Goal: Information Seeking & Learning: Check status

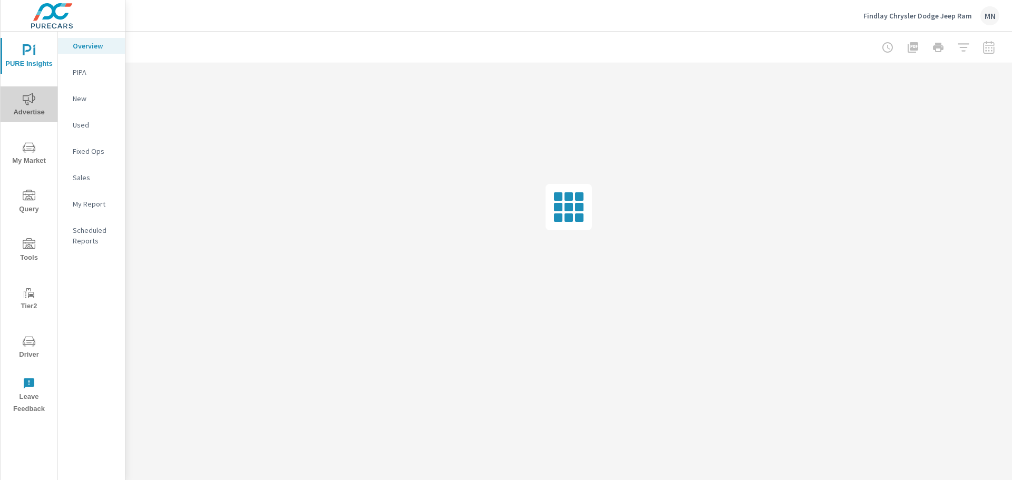
click at [24, 104] on icon "nav menu" at bounding box center [29, 99] width 13 height 13
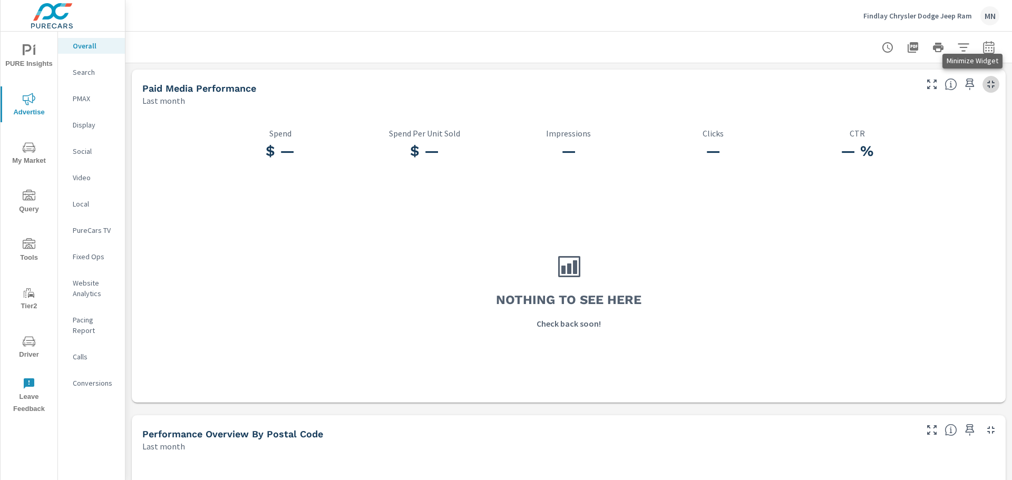
click at [985, 85] on icon "button" at bounding box center [991, 84] width 13 height 13
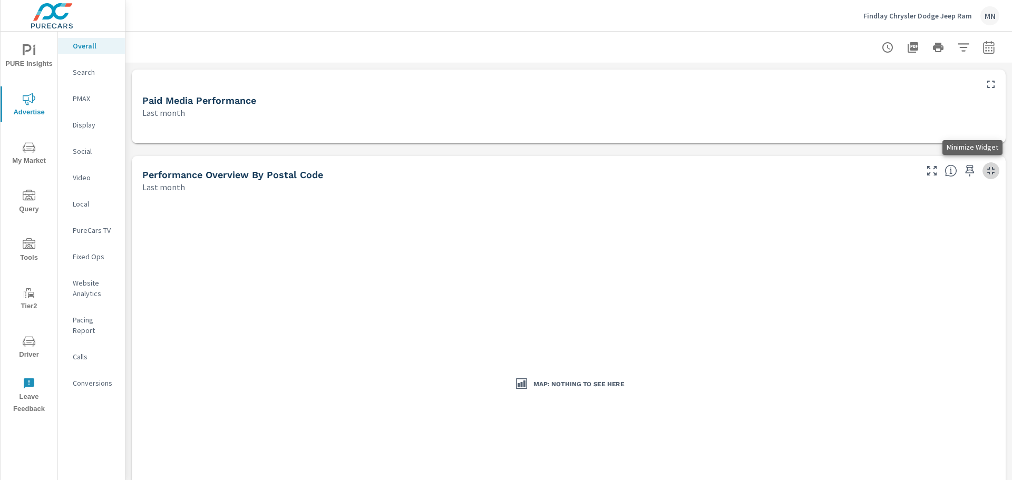
click at [985, 170] on icon "button" at bounding box center [991, 170] width 13 height 13
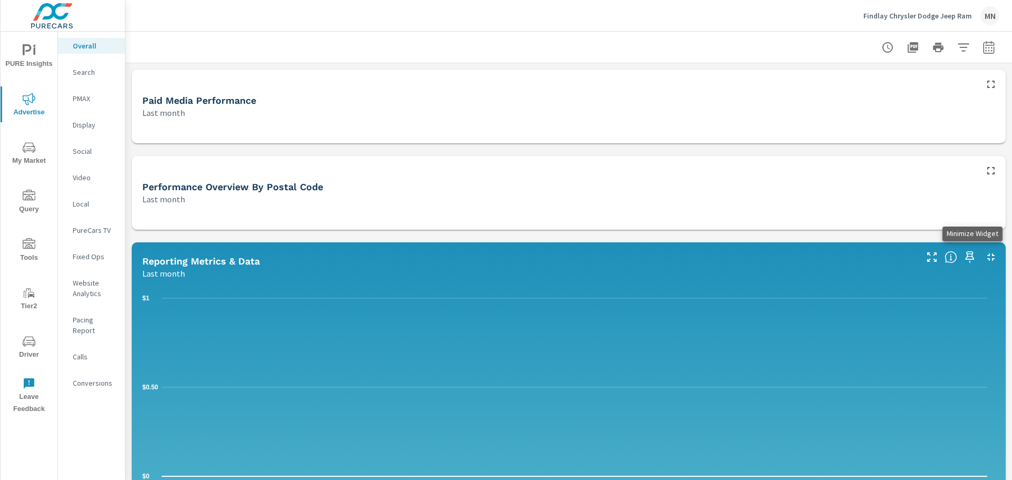
click at [985, 257] on icon "button" at bounding box center [991, 257] width 13 height 13
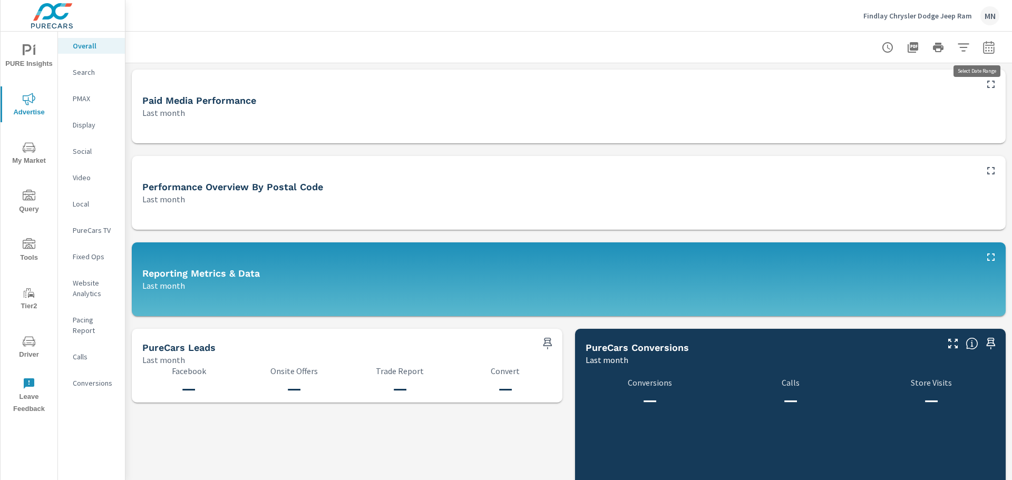
click at [982, 51] on icon "button" at bounding box center [988, 47] width 13 height 13
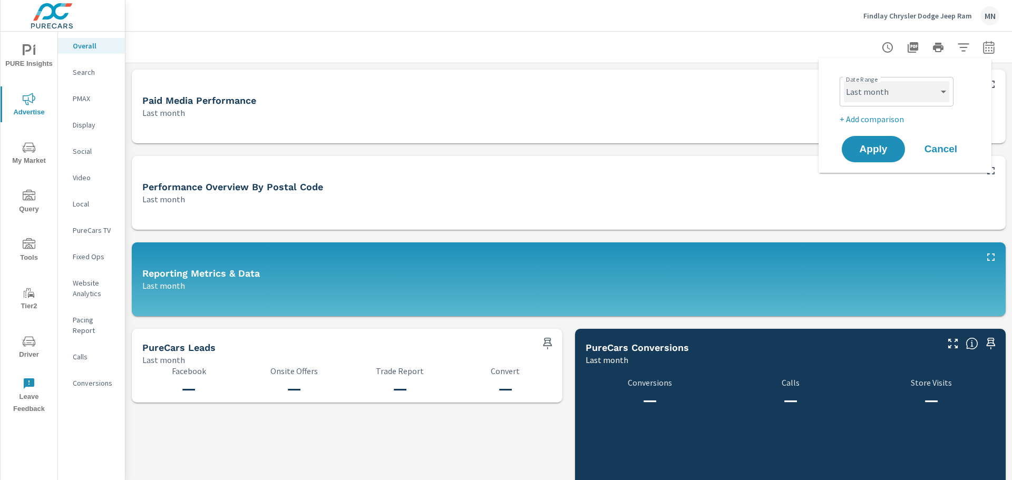
click at [871, 92] on select "Custom Yesterday Last week Last 7 days Last 14 days Last 30 days Last 45 days L…" at bounding box center [896, 91] width 105 height 21
click at [844, 81] on select "Custom Yesterday Last week Last 7 days Last 14 days Last 30 days Last 45 days L…" at bounding box center [896, 91] width 105 height 21
select select "custom"
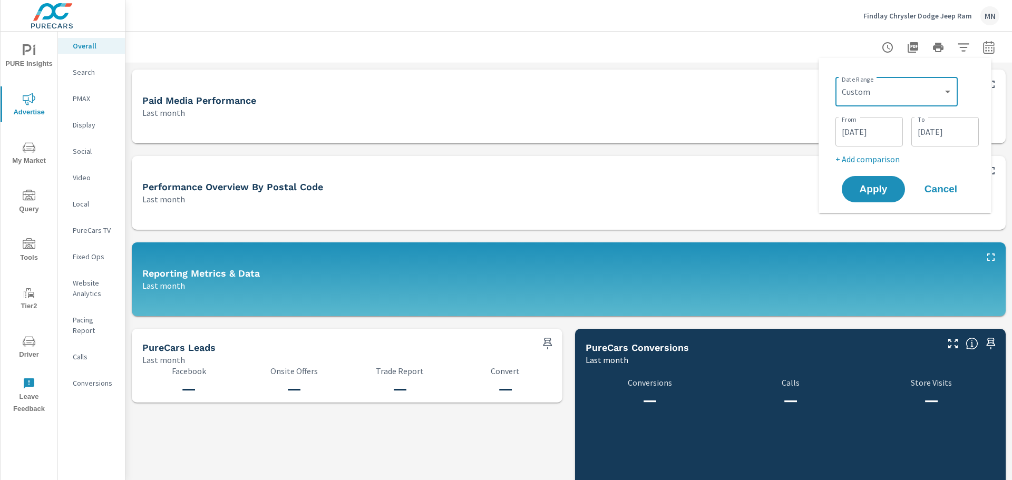
click at [847, 130] on input "08/01/2025" at bounding box center [869, 131] width 59 height 21
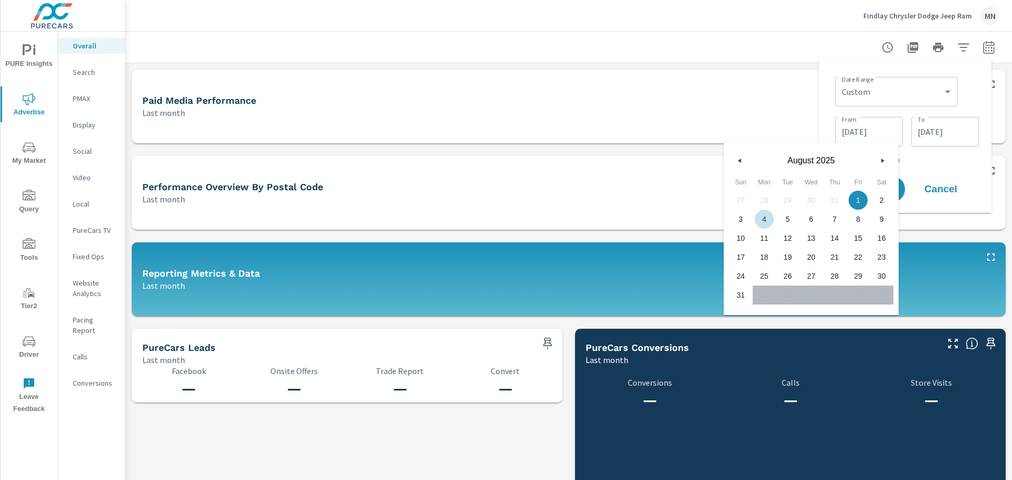
click at [740, 161] on icon "button" at bounding box center [738, 161] width 5 height 4
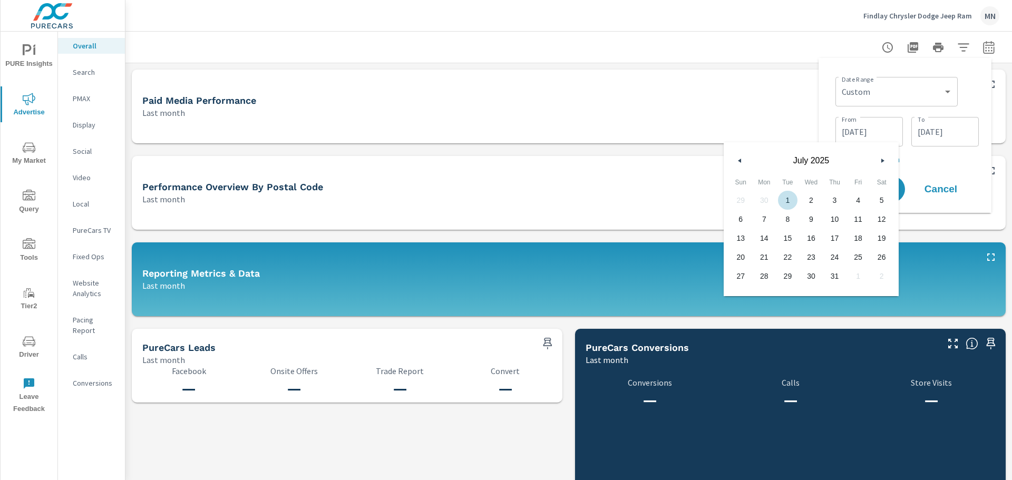
click at [790, 200] on span "1" at bounding box center [788, 200] width 24 height 14
type input "07/01/2025"
click at [831, 88] on div "Date Range Custom Yesterday Last week Last 7 days Last 14 days Last 30 days Las…" at bounding box center [905, 135] width 156 height 138
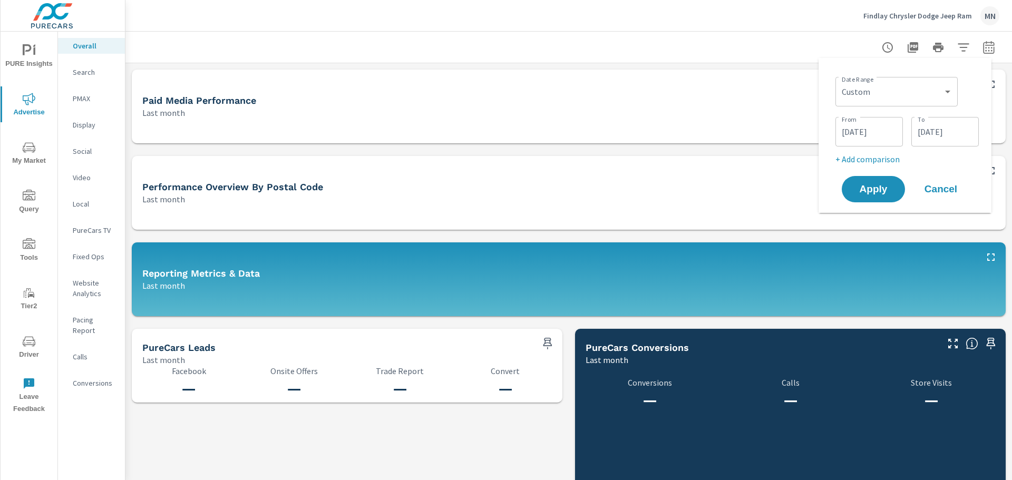
click at [864, 200] on button "Apply" at bounding box center [873, 189] width 63 height 26
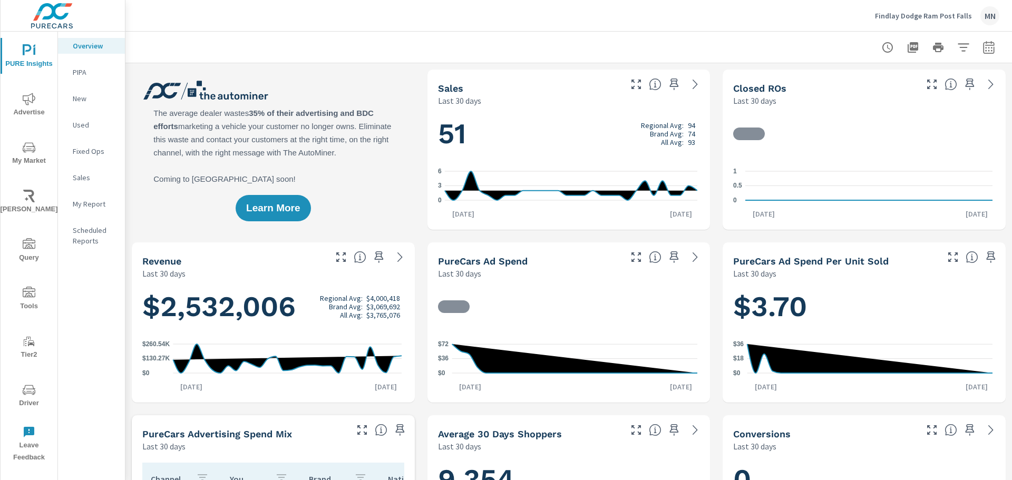
click at [27, 113] on span "Advertise" at bounding box center [29, 106] width 51 height 26
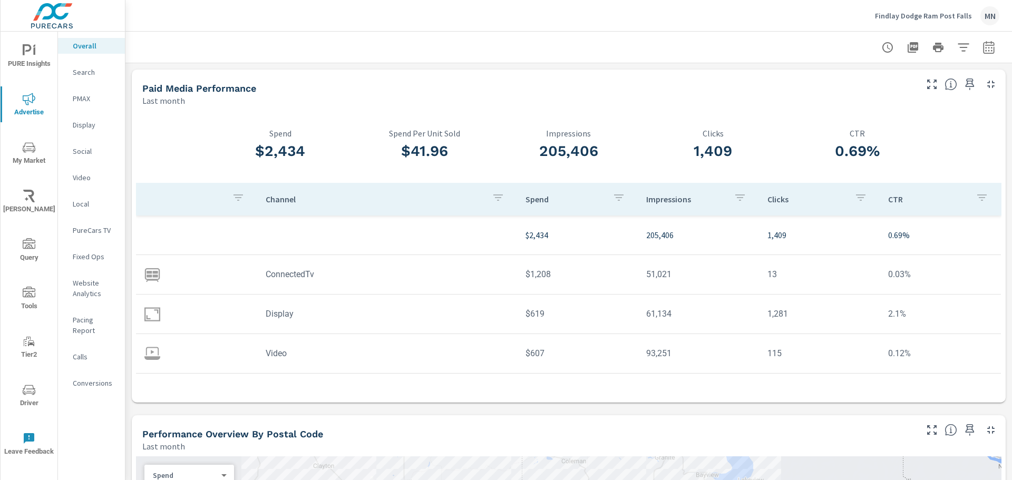
click at [982, 48] on icon "button" at bounding box center [988, 47] width 13 height 13
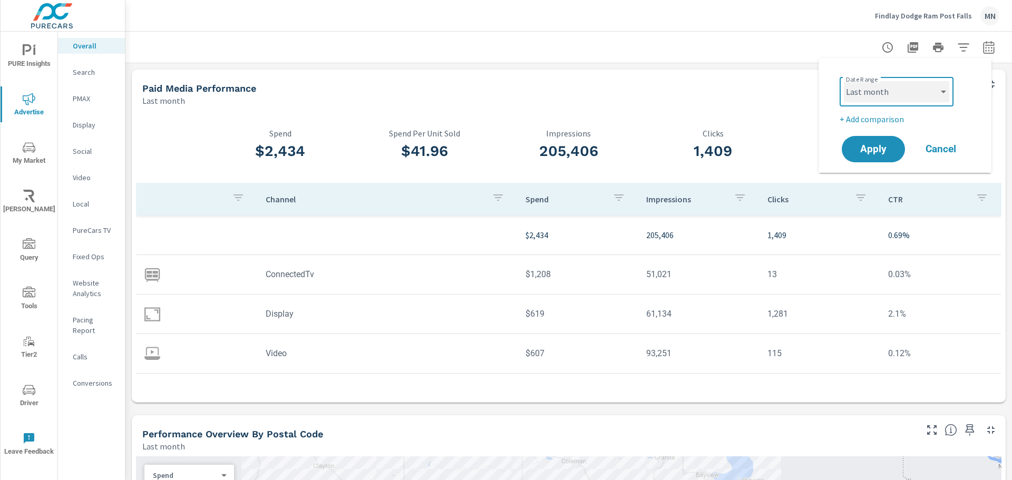
click at [858, 89] on select "Custom Yesterday Last week Last 7 days Last 14 days Last 30 days Last 45 days L…" at bounding box center [896, 91] width 105 height 21
click at [844, 81] on select "Custom Yesterday Last week Last 7 days Last 14 days Last 30 days Last 45 days L…" at bounding box center [896, 91] width 105 height 21
select select "custom"
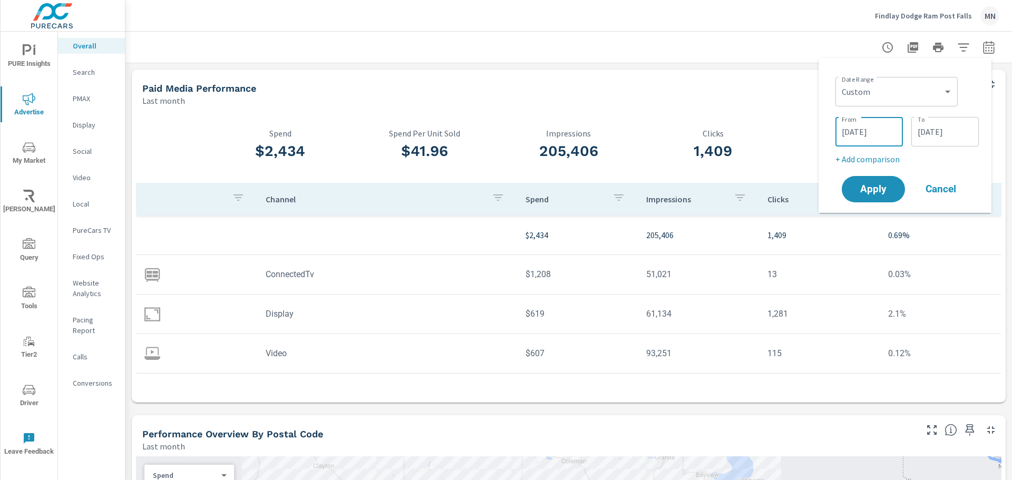
click at [840, 127] on input "08/01/2025" at bounding box center [869, 131] width 59 height 21
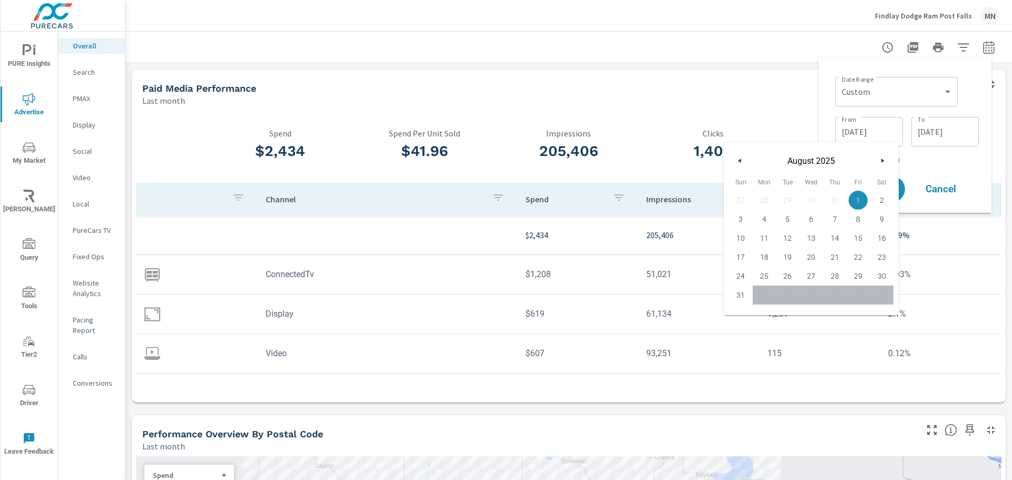
click at [738, 161] on icon "button" at bounding box center [738, 161] width 5 height 4
click at [787, 203] on span "1" at bounding box center [788, 200] width 24 height 14
type input "07/01/2025"
click at [830, 96] on div "Date Range Custom Yesterday Last week Last 7 days Last 14 days Last 30 days Las…" at bounding box center [905, 135] width 156 height 138
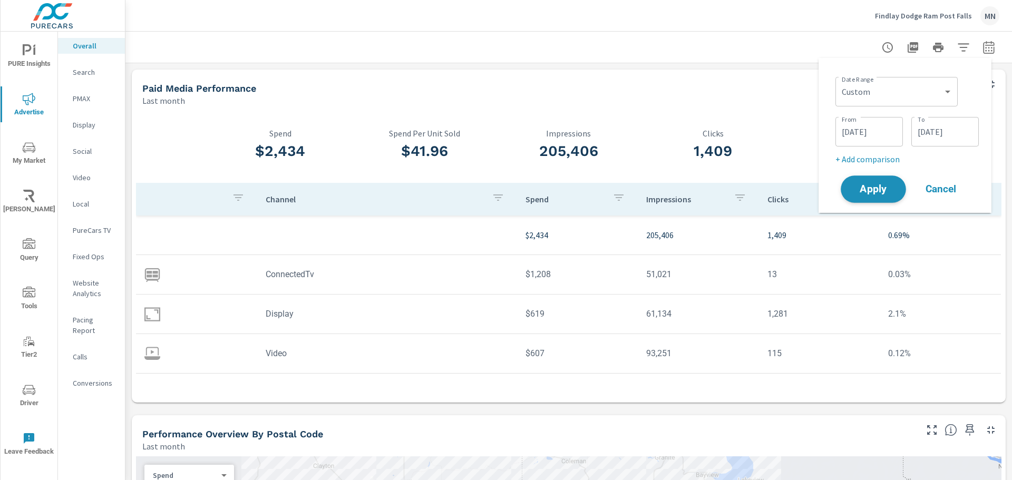
click at [872, 192] on span "Apply" at bounding box center [873, 189] width 43 height 10
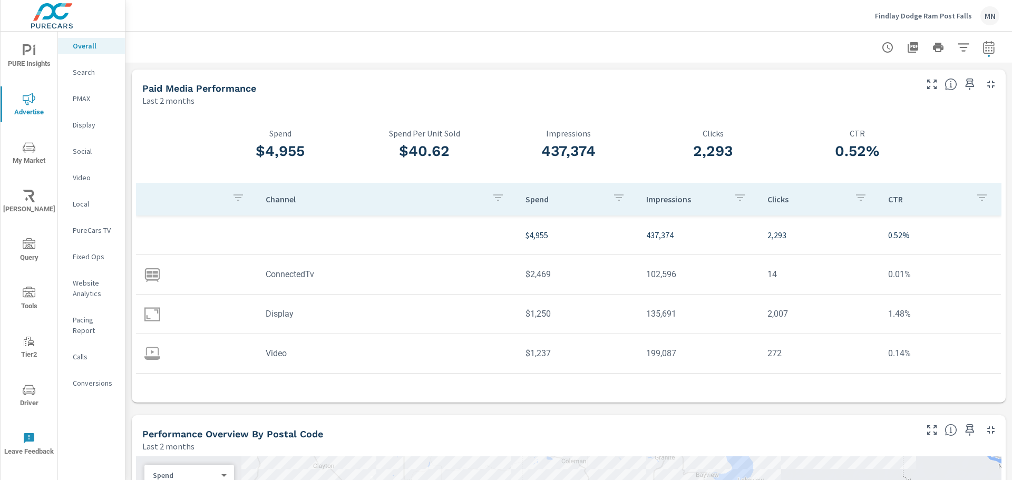
click at [84, 70] on p "Search" at bounding box center [95, 72] width 44 height 11
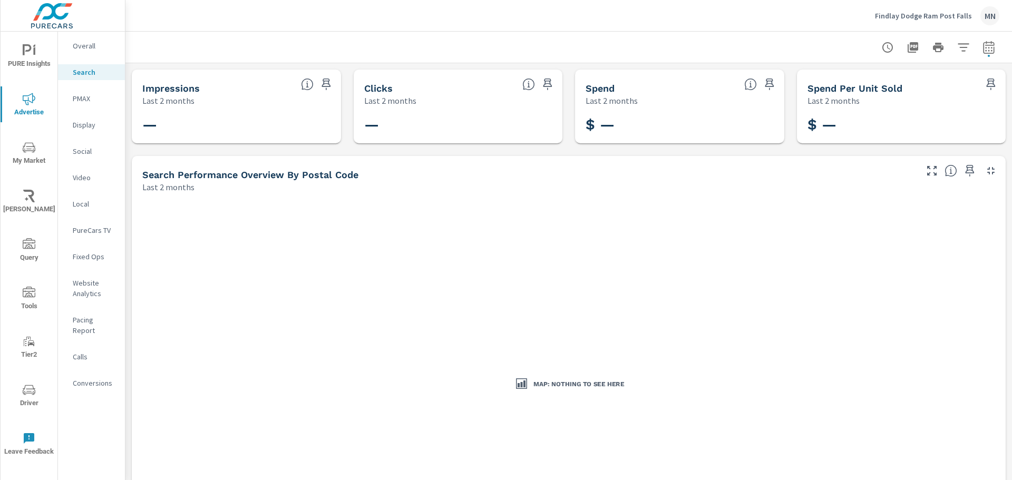
click at [85, 149] on p "Social" at bounding box center [95, 151] width 44 height 11
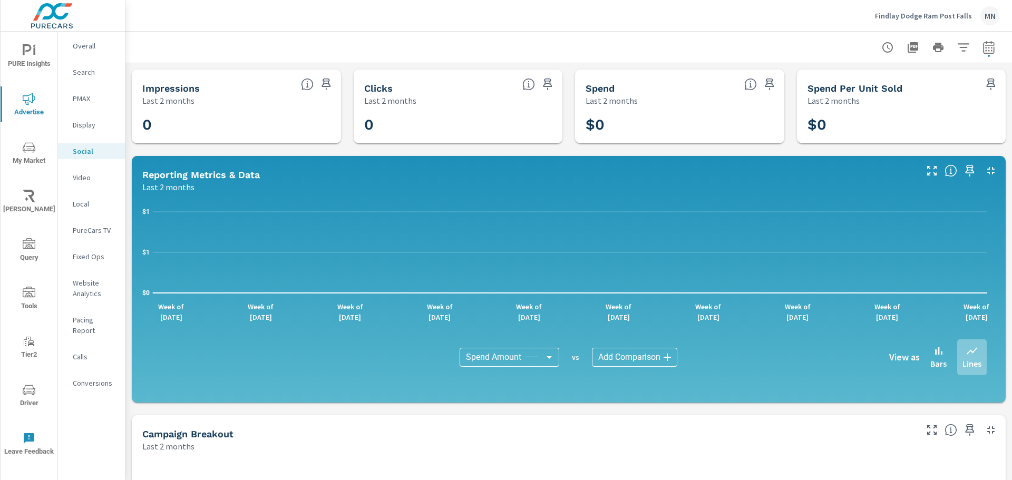
click at [83, 208] on p "Local" at bounding box center [95, 204] width 44 height 11
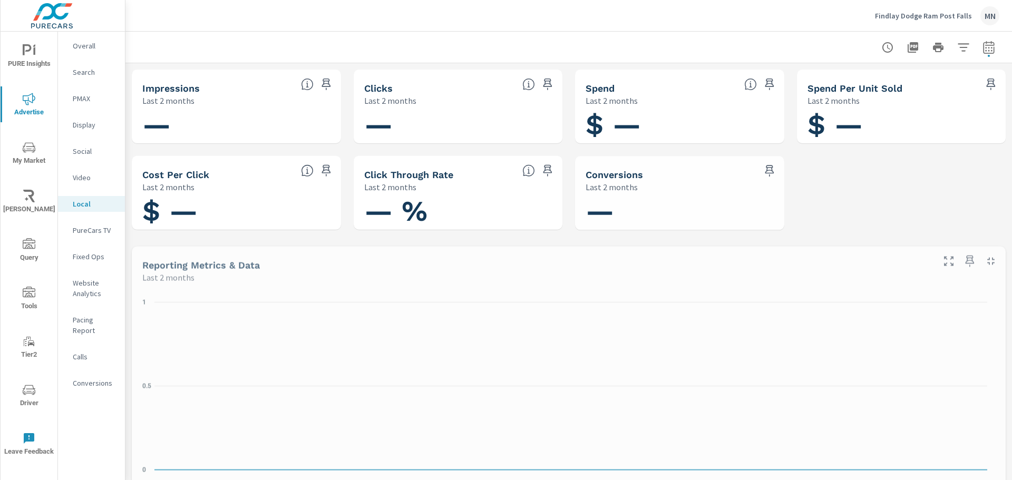
click at [83, 222] on nav "Overall Search PMAX Display Social Video Local PureCars TV Fixed Ops Website An…" at bounding box center [91, 219] width 67 height 374
click at [83, 230] on p "PureCars TV" at bounding box center [95, 230] width 44 height 11
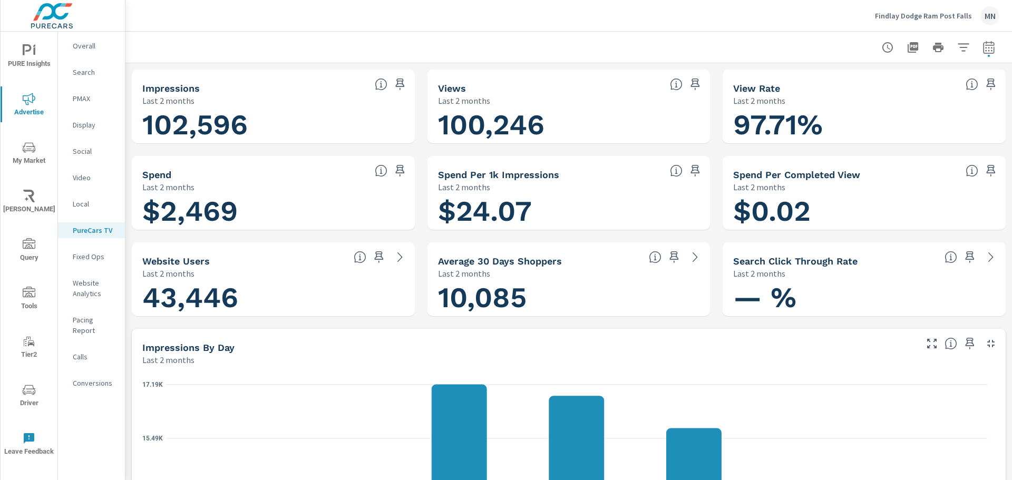
click at [985, 344] on icon "button" at bounding box center [991, 343] width 13 height 13
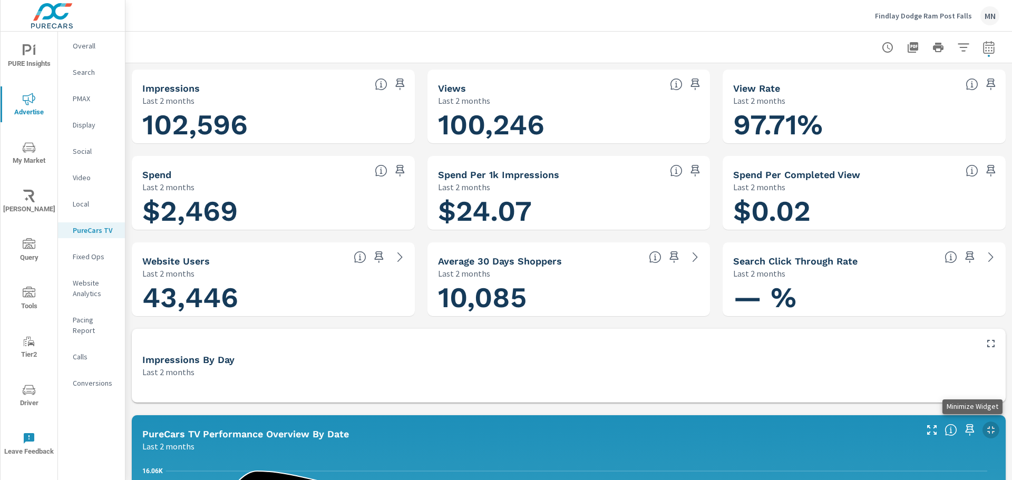
click at [985, 424] on icon "button" at bounding box center [991, 430] width 13 height 13
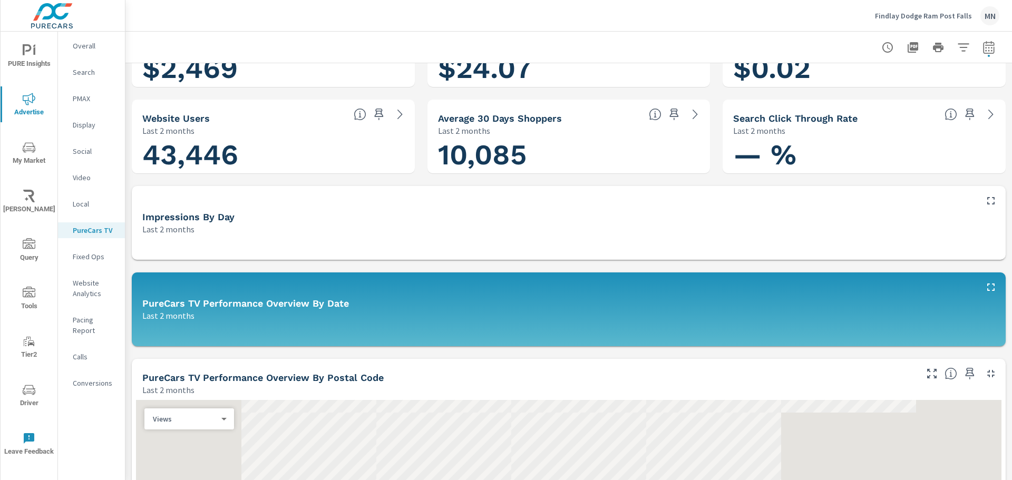
scroll to position [158, 0]
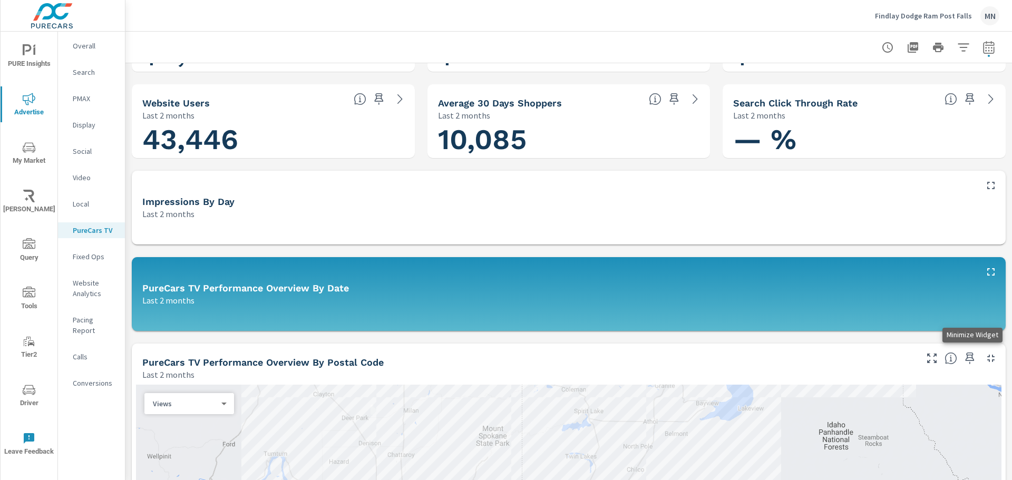
click at [987, 362] on icon "button" at bounding box center [991, 358] width 13 height 13
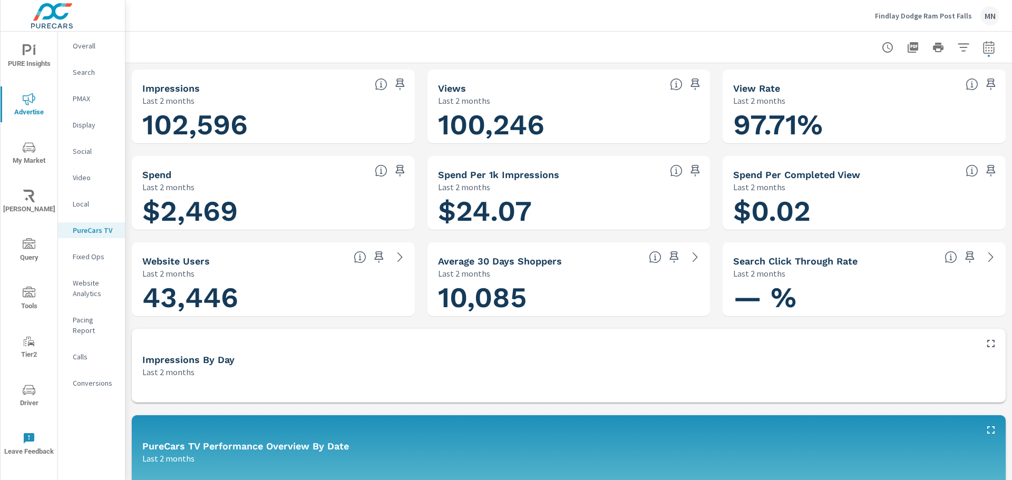
click at [907, 42] on icon "button" at bounding box center [913, 47] width 13 height 13
click at [85, 73] on p "Search" at bounding box center [95, 72] width 44 height 11
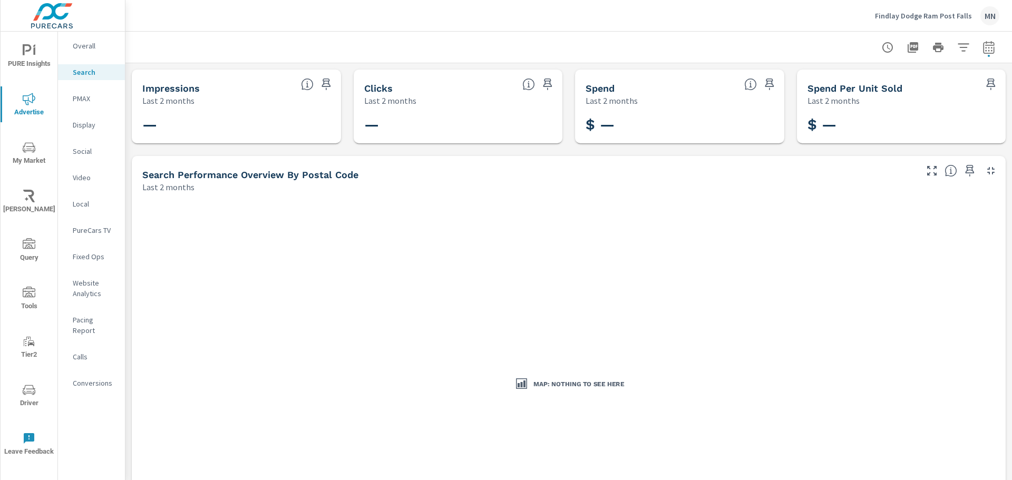
click at [943, 15] on p "Findlay Dodge Ram Post Falls" at bounding box center [923, 15] width 97 height 9
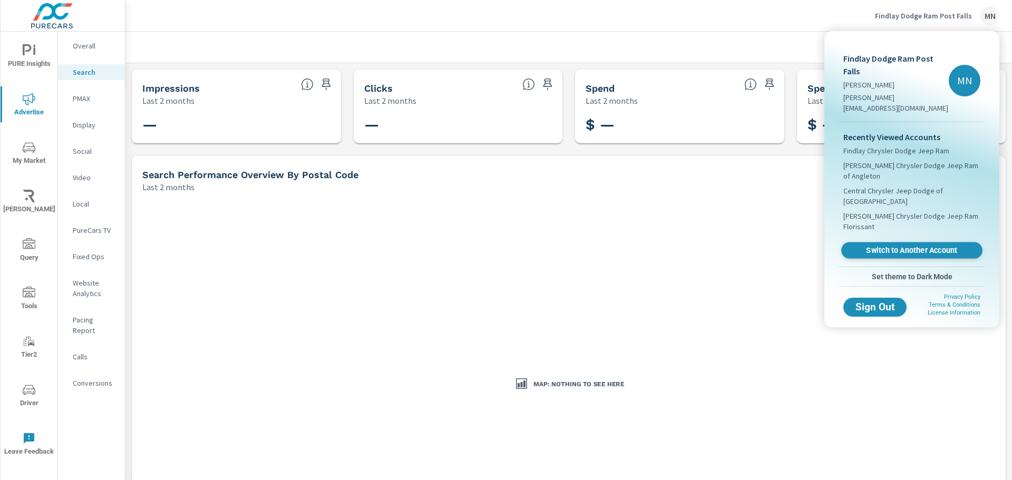
click at [892, 246] on span "Switch to Another Account" at bounding box center [911, 251] width 129 height 10
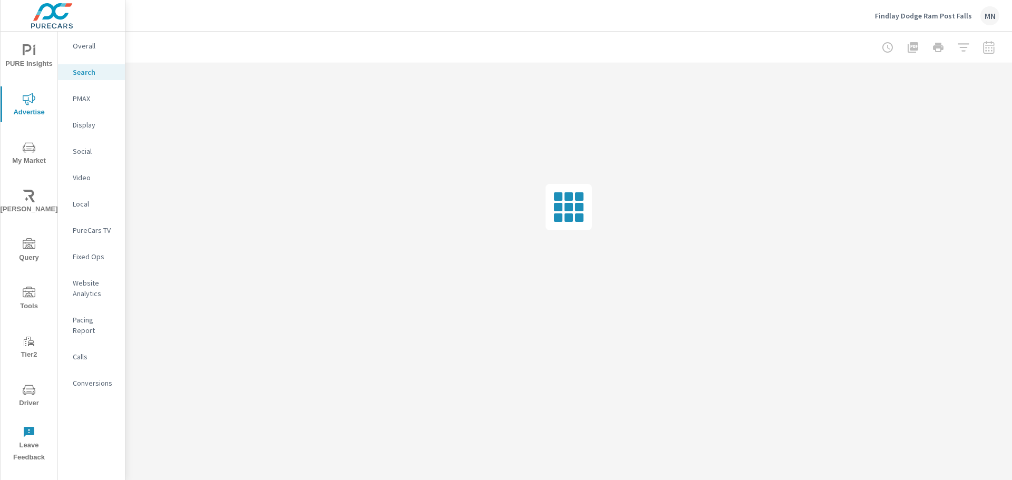
click at [86, 98] on p "PMAX" at bounding box center [95, 98] width 44 height 11
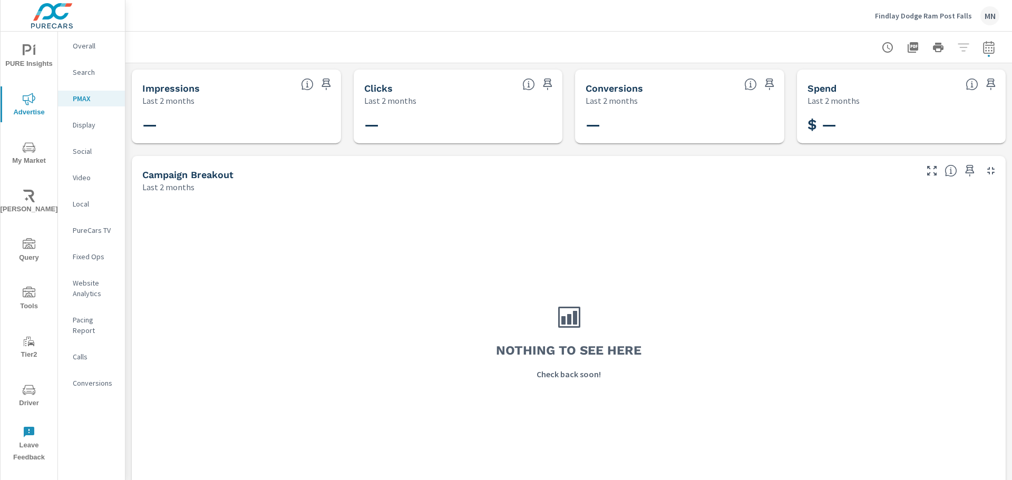
click at [86, 124] on p "Display" at bounding box center [95, 125] width 44 height 11
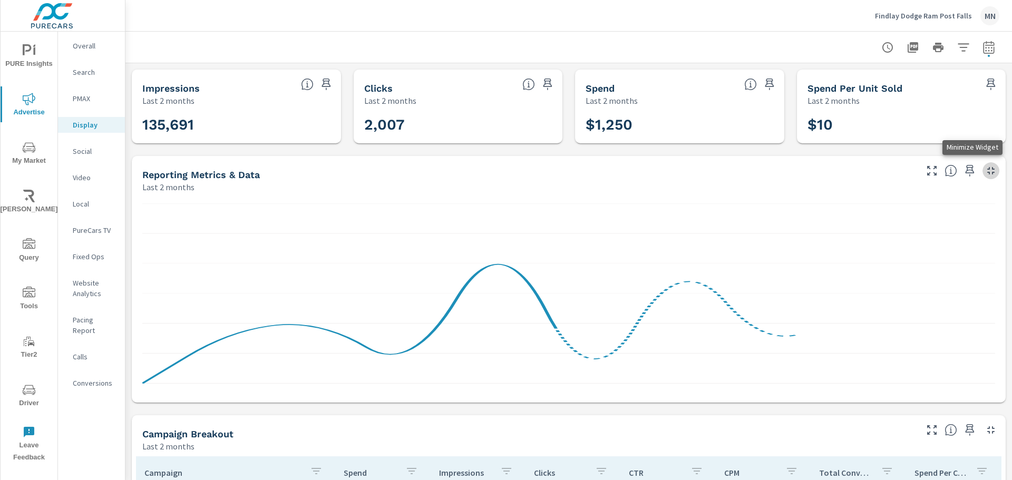
click at [985, 173] on icon "button" at bounding box center [991, 170] width 13 height 13
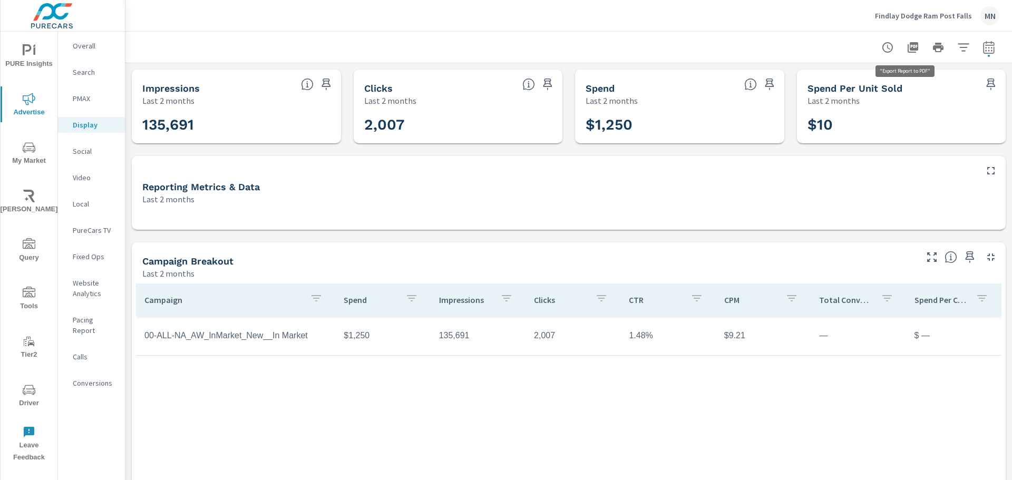
click at [908, 46] on icon "button" at bounding box center [913, 47] width 11 height 11
click at [79, 171] on div "Video" at bounding box center [91, 178] width 67 height 16
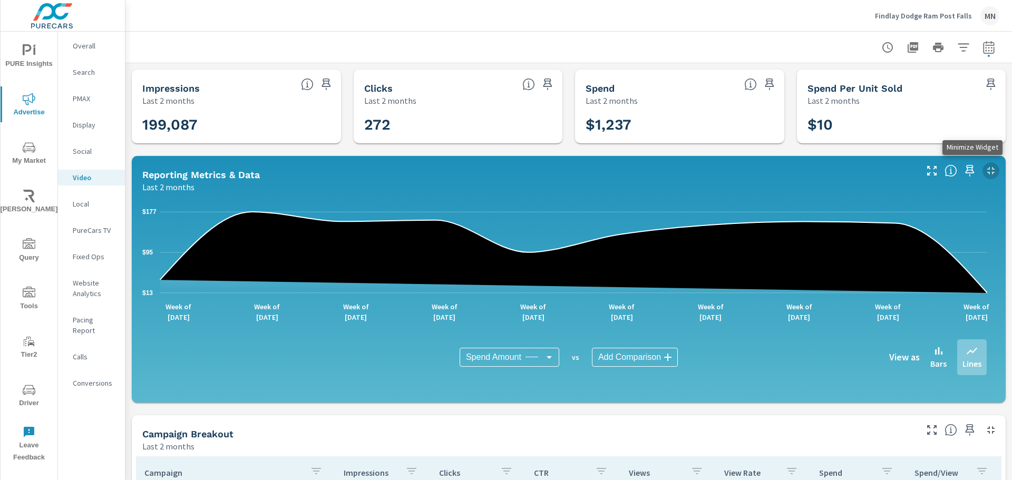
click at [985, 170] on icon "button" at bounding box center [991, 170] width 13 height 13
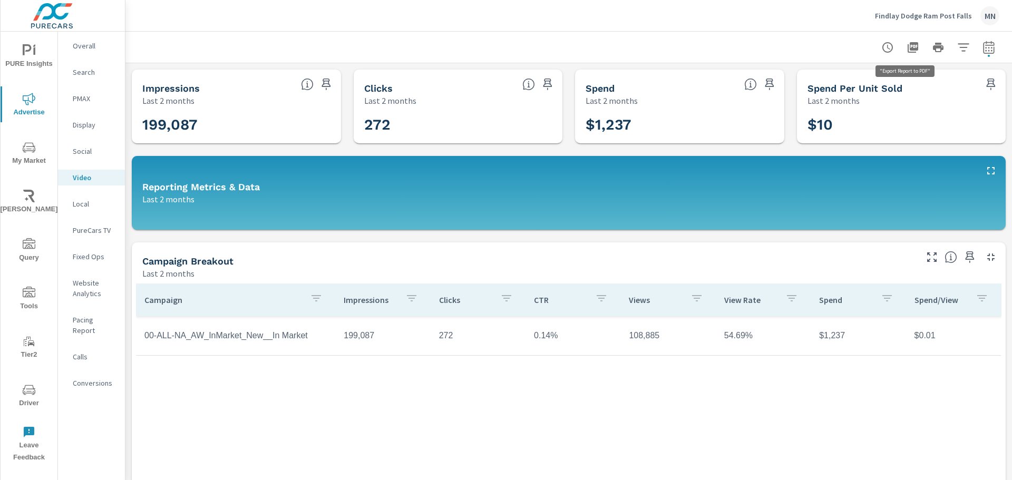
click at [906, 40] on button "button" at bounding box center [912, 47] width 21 height 21
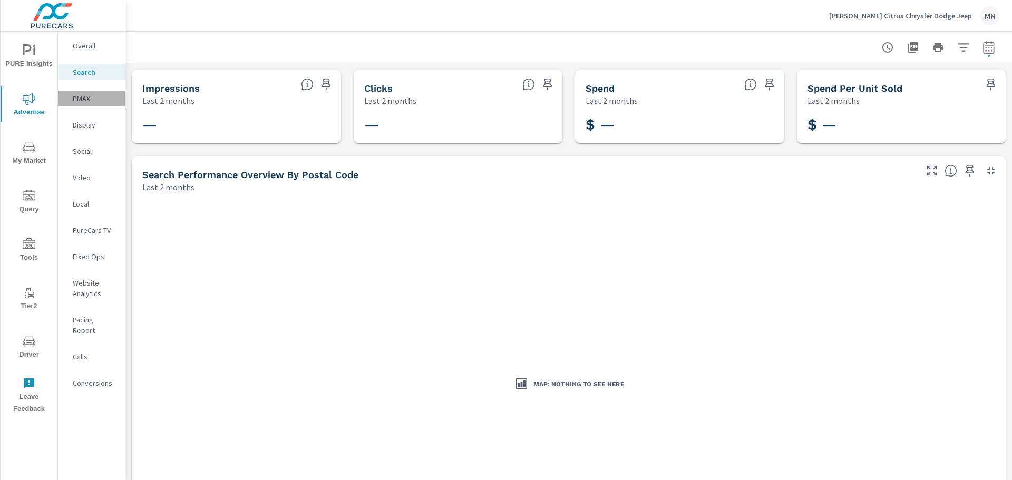
click at [89, 95] on p "PMAX" at bounding box center [95, 98] width 44 height 11
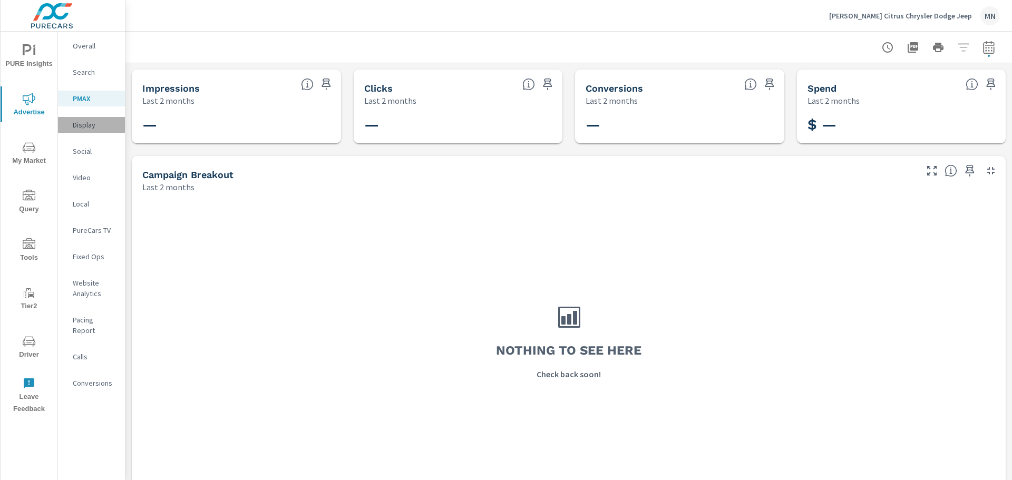
click at [86, 123] on p "Display" at bounding box center [95, 125] width 44 height 11
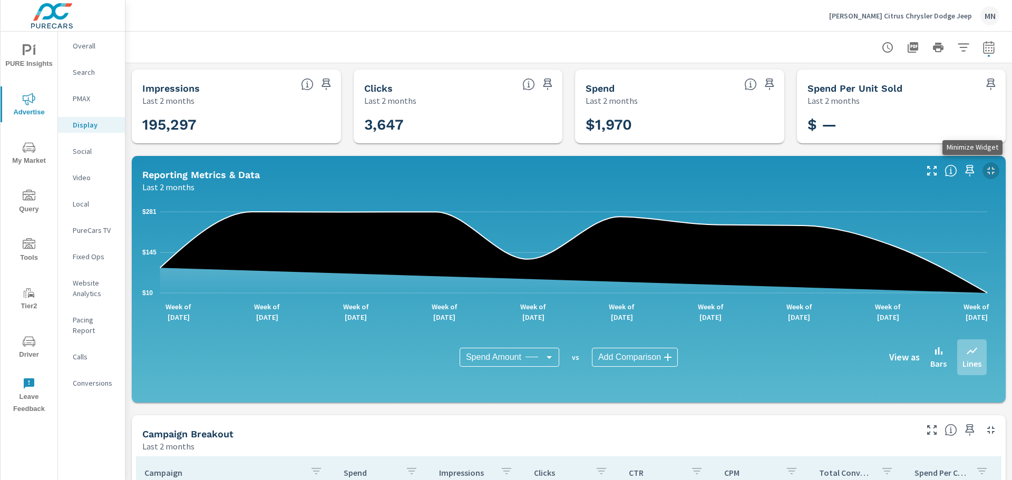
click at [985, 166] on icon "button" at bounding box center [991, 170] width 13 height 13
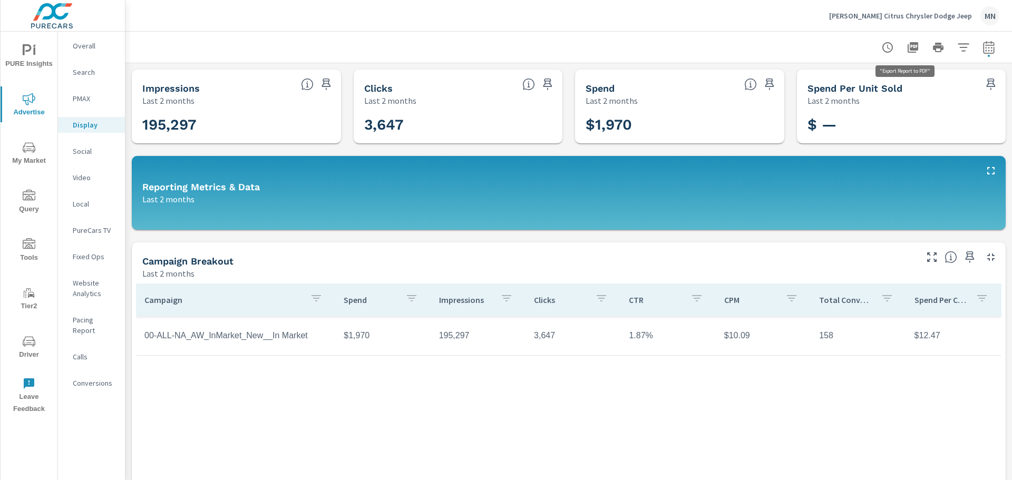
click at [907, 46] on icon "button" at bounding box center [913, 47] width 13 height 13
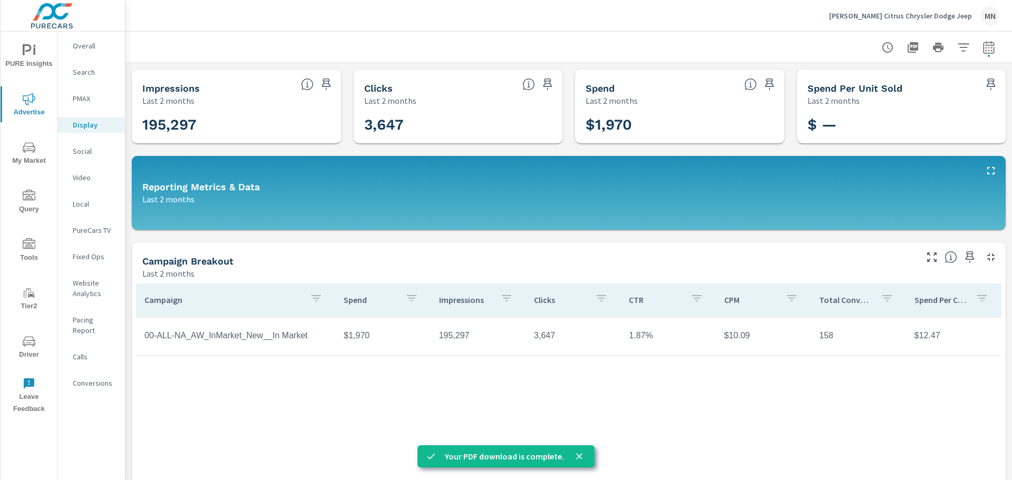
click at [82, 205] on p "Local" at bounding box center [95, 204] width 44 height 11
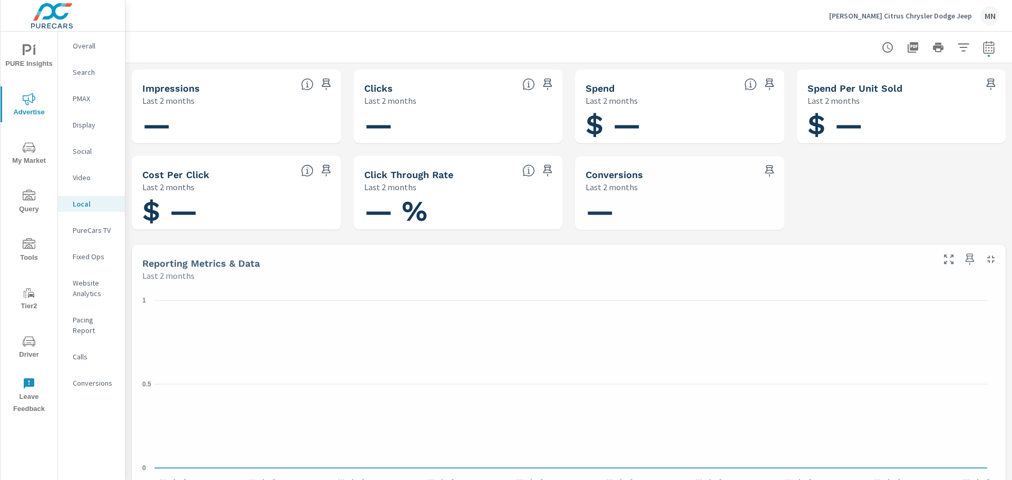
click at [89, 228] on p "PureCars TV" at bounding box center [95, 230] width 44 height 11
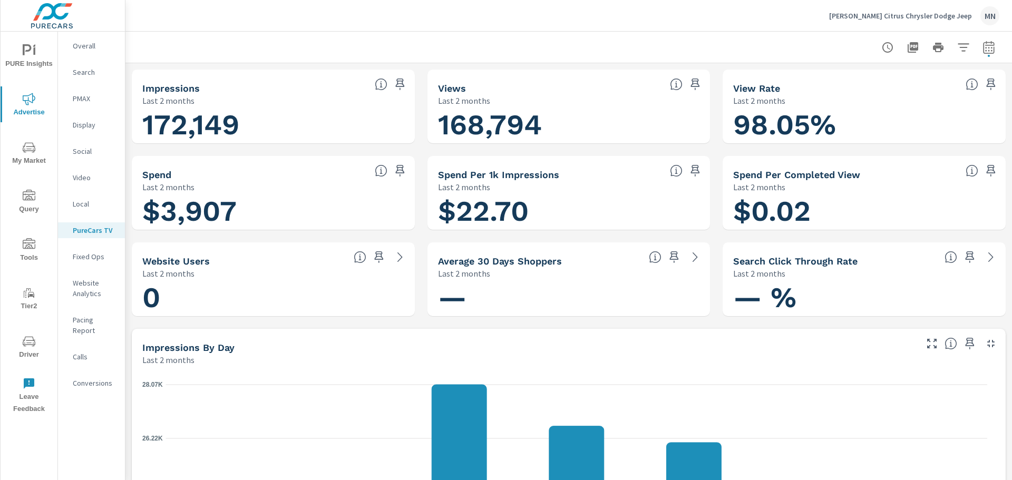
click at [987, 343] on icon "button" at bounding box center [991, 343] width 13 height 13
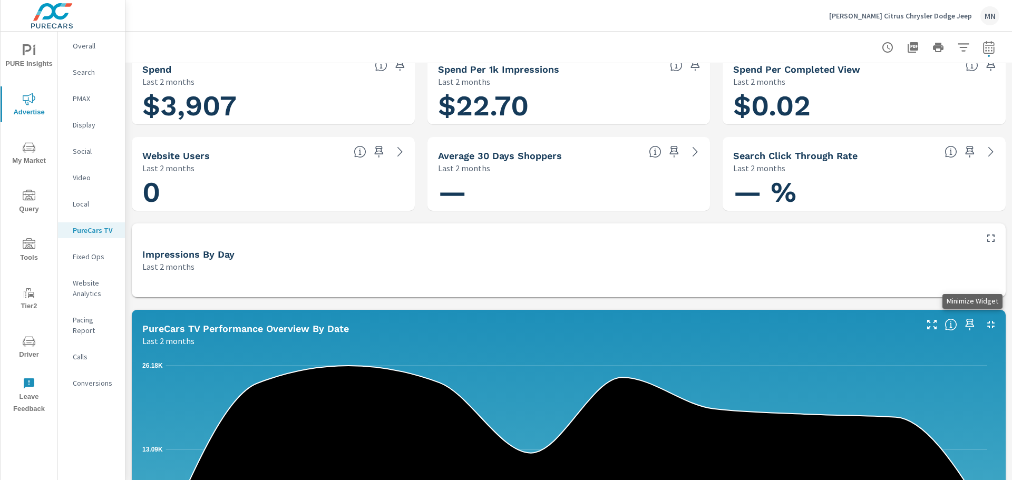
click at [985, 320] on icon "button" at bounding box center [991, 324] width 13 height 13
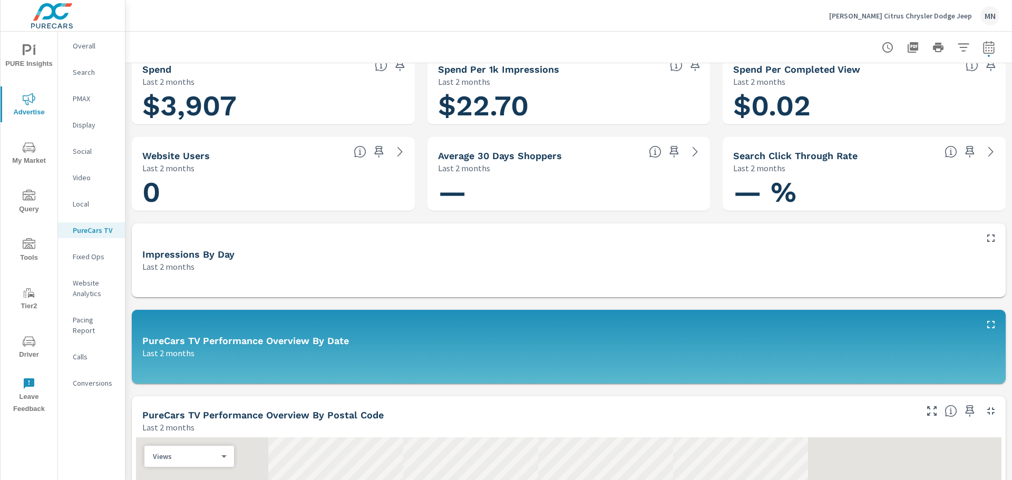
scroll to position [158, 0]
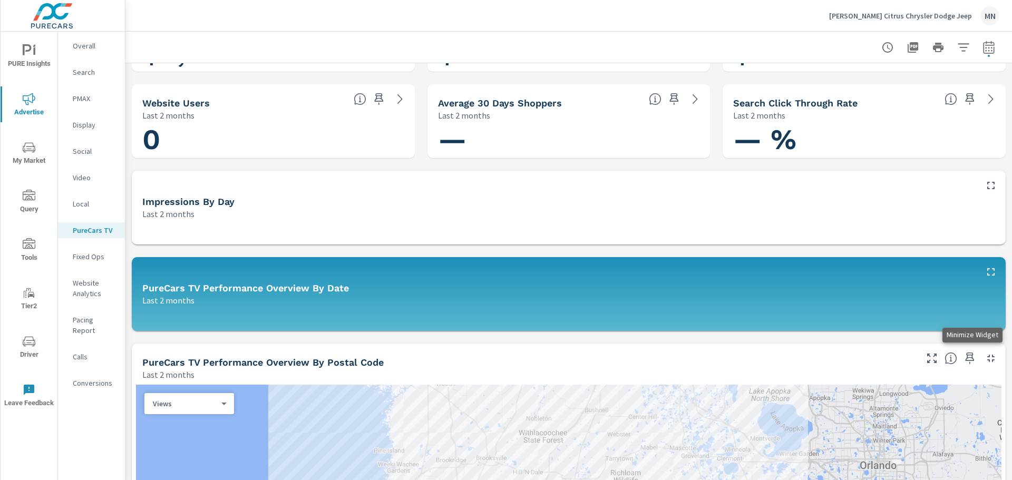
click at [987, 357] on icon "button" at bounding box center [990, 358] width 7 height 7
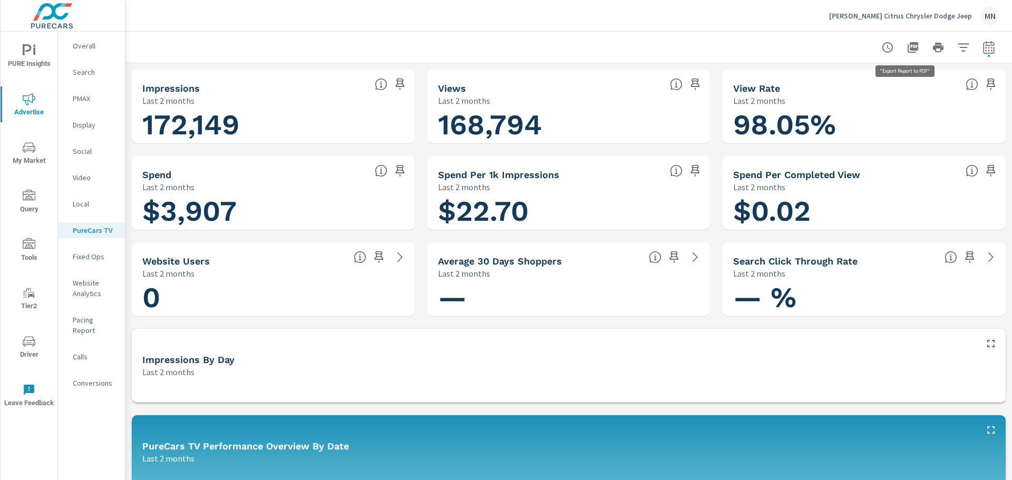
click at [907, 46] on icon "button" at bounding box center [913, 47] width 13 height 13
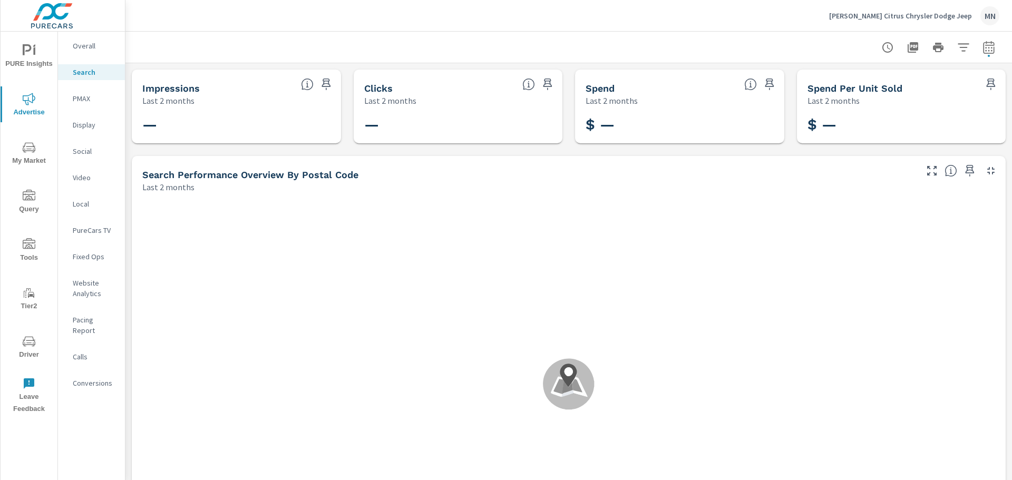
click at [893, 12] on p "[PERSON_NAME] Citrus Chrysler Dodge Jeep" at bounding box center [900, 15] width 143 height 9
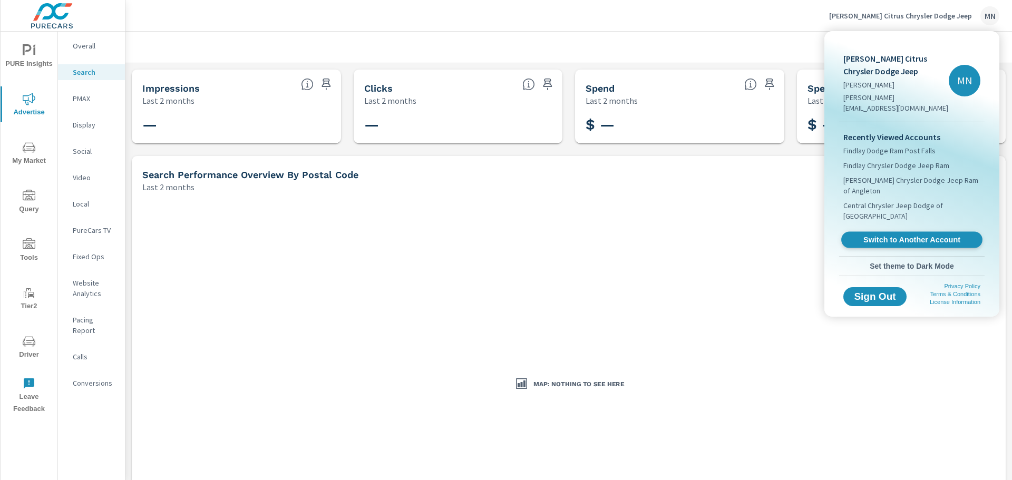
click at [883, 235] on span "Switch to Another Account" at bounding box center [911, 240] width 129 height 10
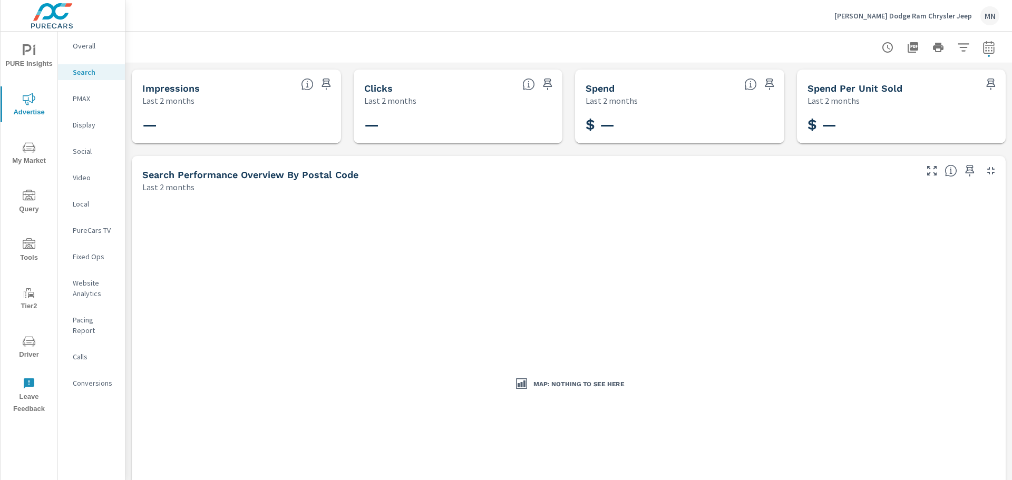
click at [72, 102] on div "PMAX" at bounding box center [91, 99] width 67 height 16
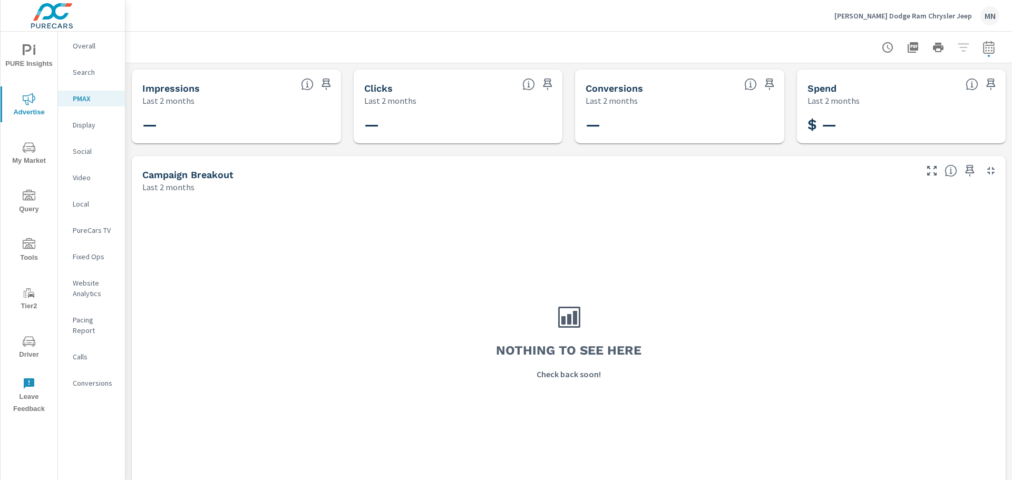
click at [86, 123] on p "Display" at bounding box center [95, 125] width 44 height 11
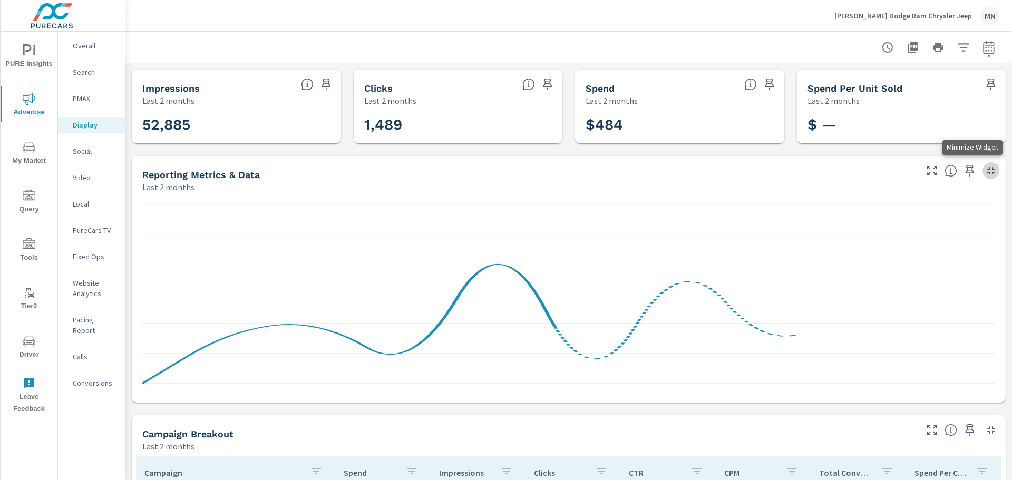
click at [988, 172] on icon "button" at bounding box center [991, 170] width 13 height 13
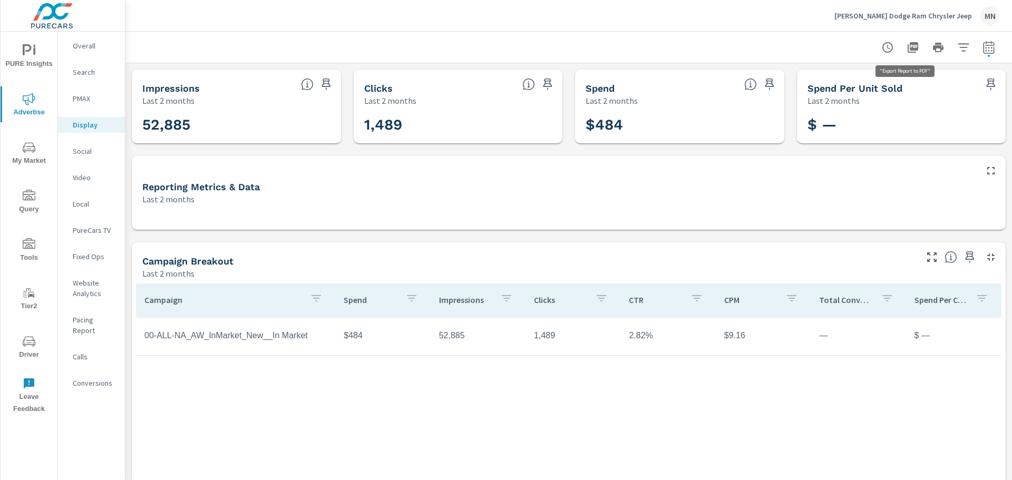
click at [907, 46] on icon "button" at bounding box center [913, 47] width 13 height 13
click at [77, 185] on div "Video" at bounding box center [91, 178] width 67 height 16
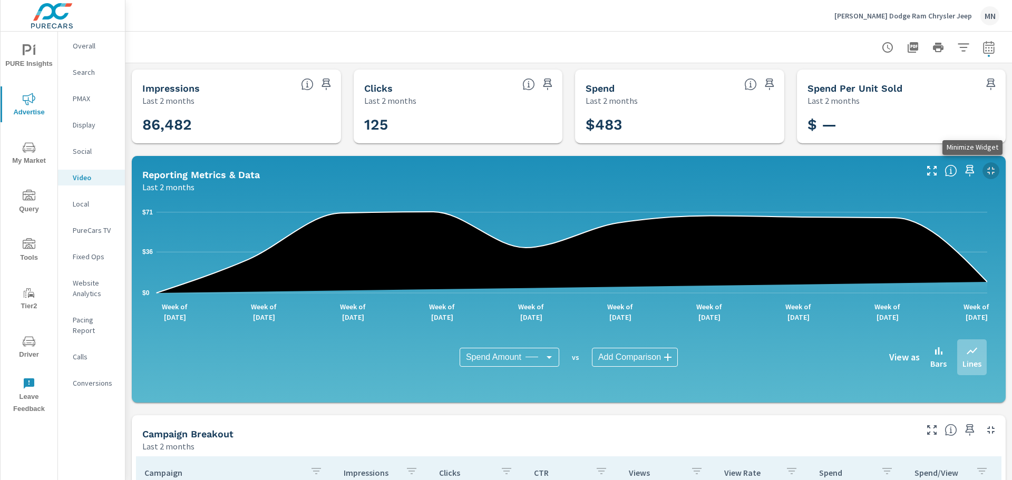
click at [985, 169] on icon "button" at bounding box center [991, 170] width 13 height 13
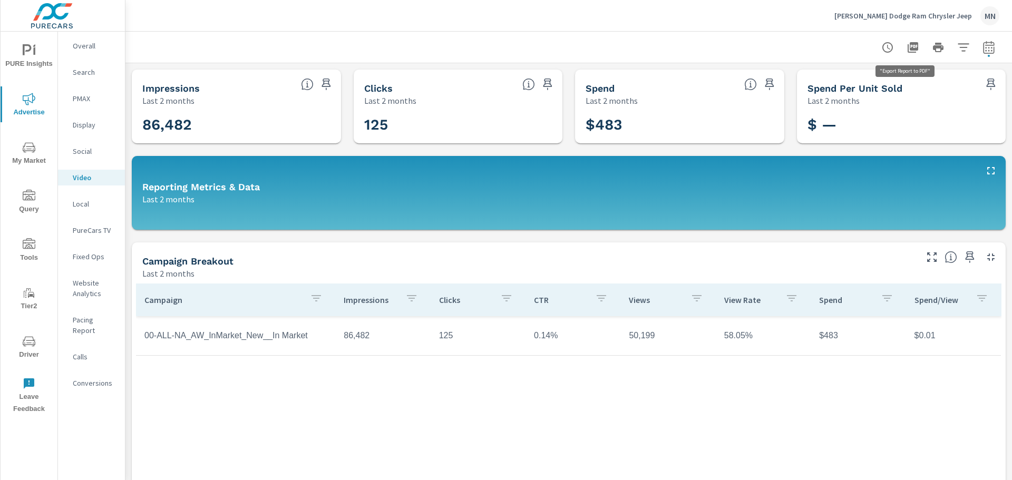
click at [907, 47] on icon "button" at bounding box center [913, 47] width 13 height 13
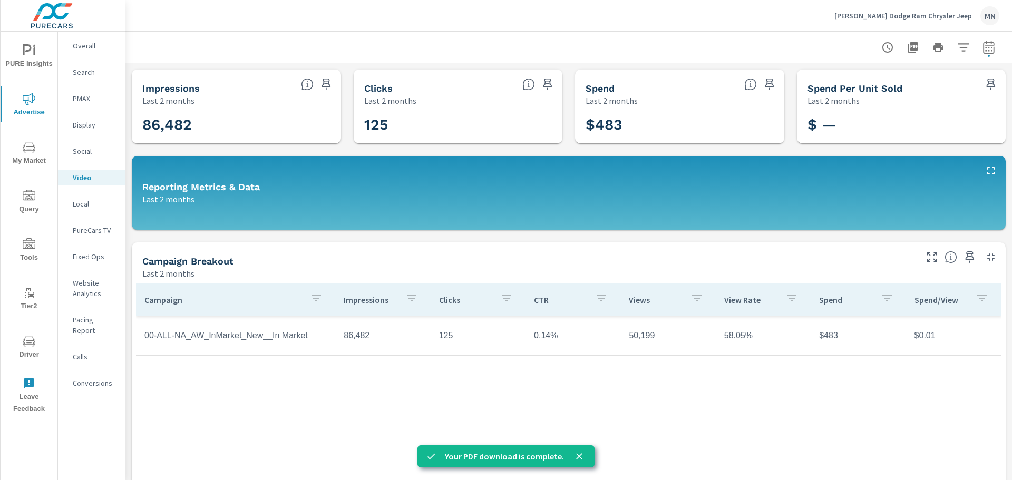
click at [82, 70] on p "Search" at bounding box center [95, 72] width 44 height 11
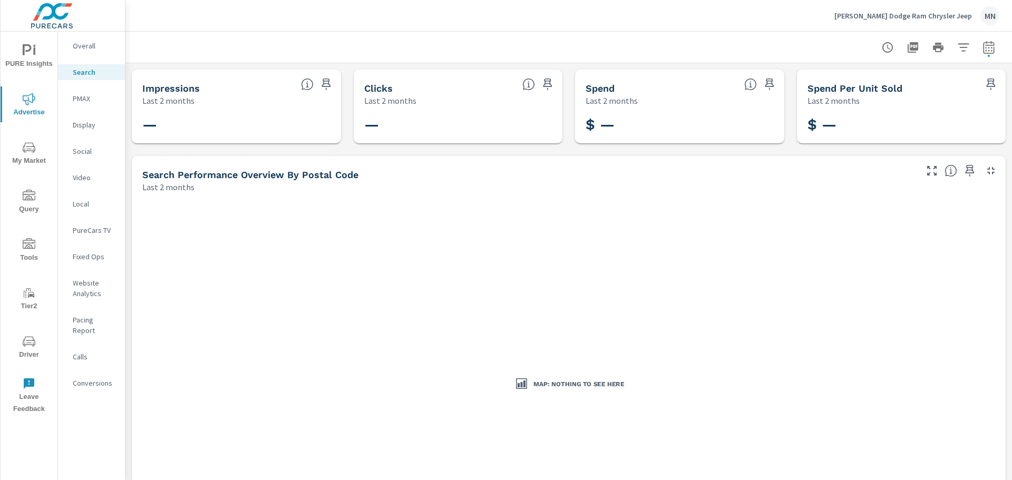
click at [943, 18] on p "[PERSON_NAME] Dodge Ram Chrysler Jeep" at bounding box center [903, 15] width 138 height 9
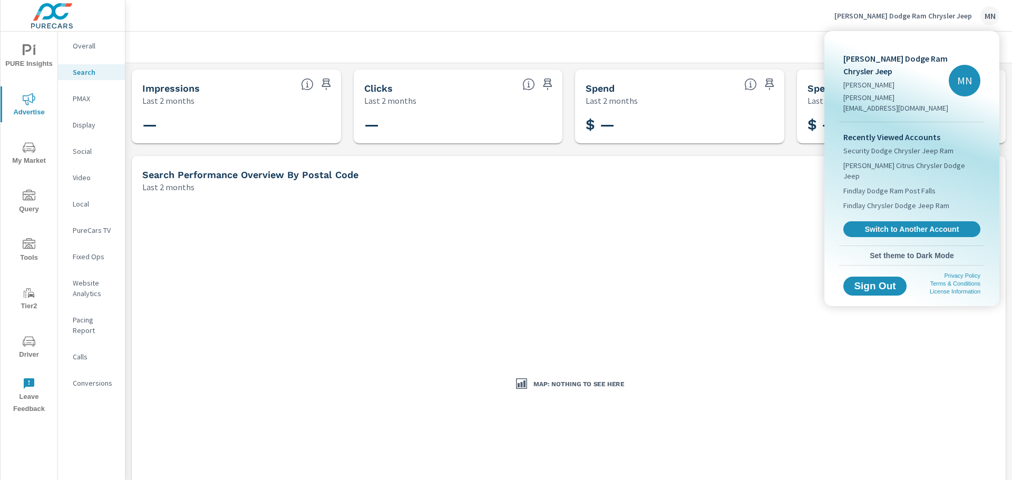
click at [896, 198] on div "Recently Viewed Accounts Security Dodge Chrysler Jeep Ram Jim Browne Citrus Chr…" at bounding box center [911, 183] width 145 height 123
click at [896, 225] on span "Switch to Another Account" at bounding box center [911, 230] width 129 height 10
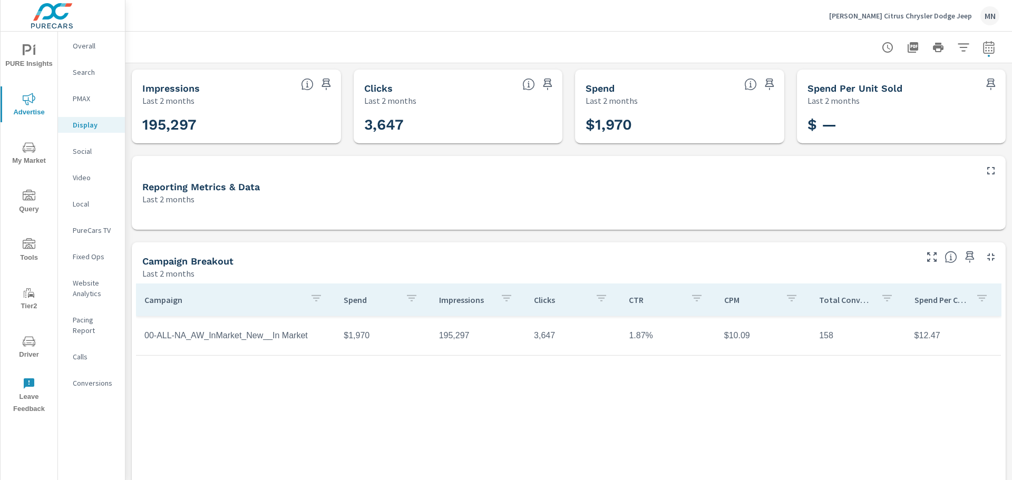
click at [86, 147] on p "Social" at bounding box center [95, 151] width 44 height 11
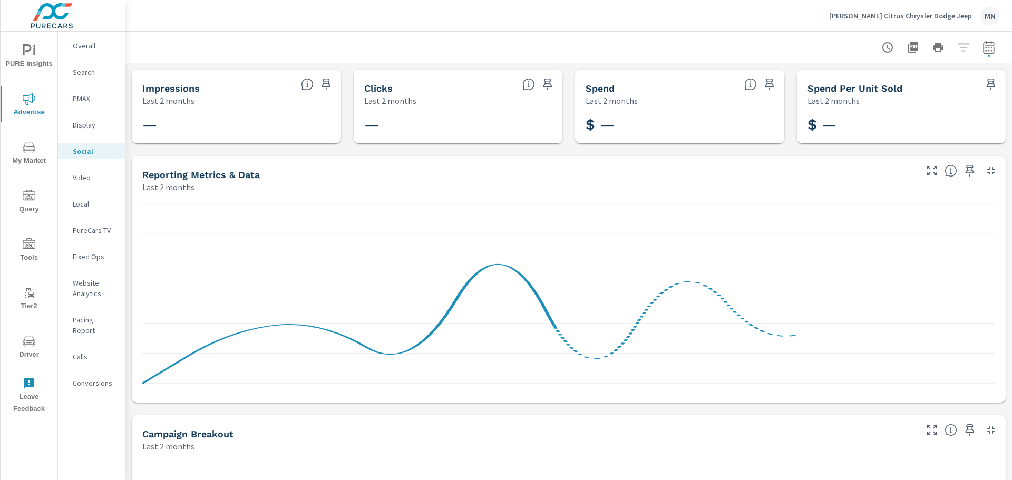
click at [85, 177] on p "Video" at bounding box center [95, 177] width 44 height 11
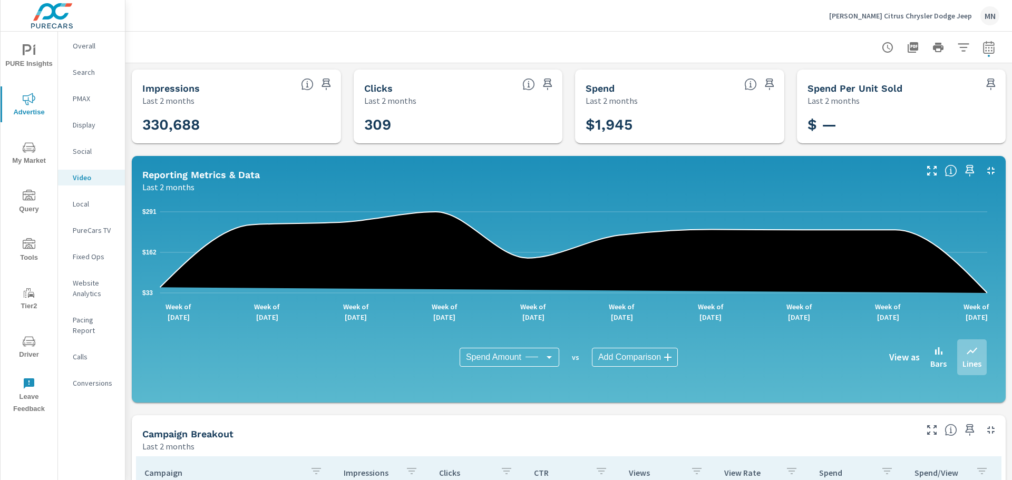
click at [987, 170] on icon "button" at bounding box center [990, 170] width 7 height 7
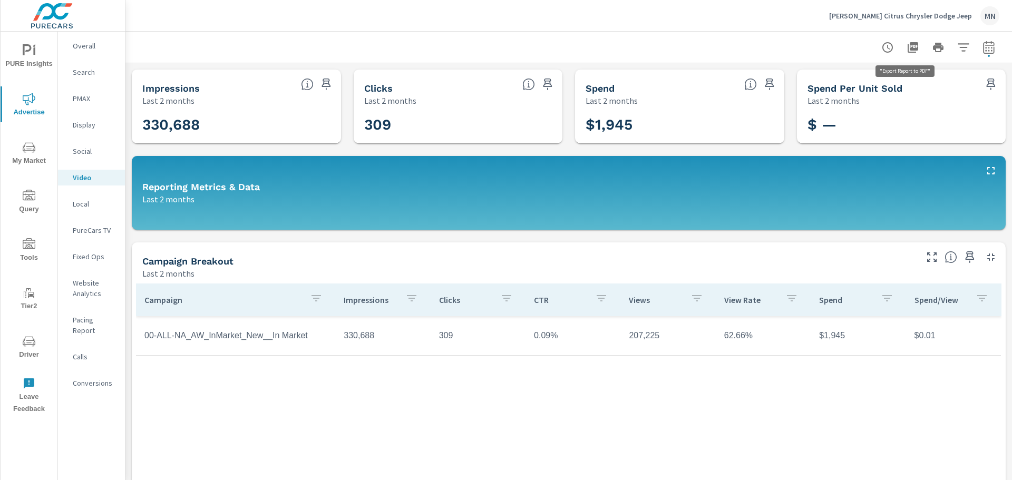
click at [908, 45] on icon "button" at bounding box center [913, 47] width 11 height 11
click at [79, 64] on div "Search" at bounding box center [91, 72] width 67 height 16
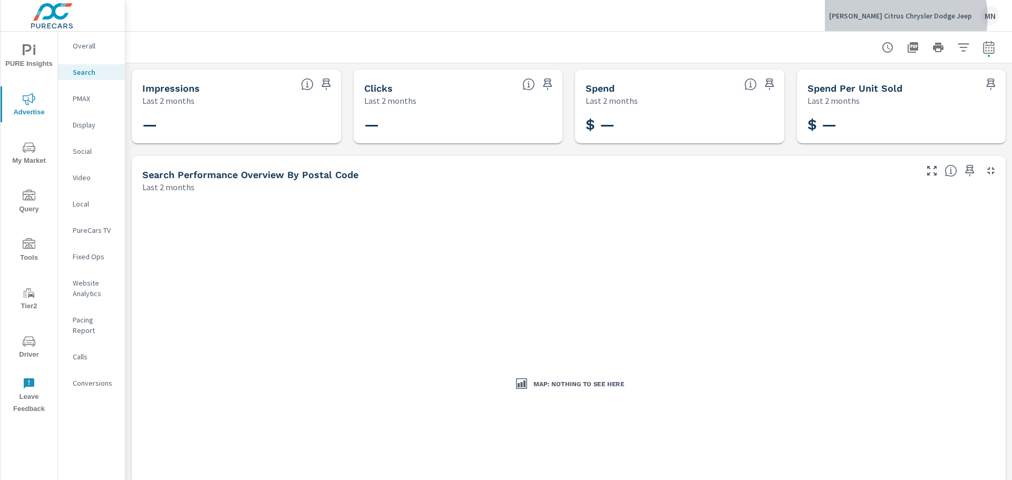
click at [917, 17] on p "[PERSON_NAME] Citrus Chrysler Dodge Jeep" at bounding box center [900, 15] width 143 height 9
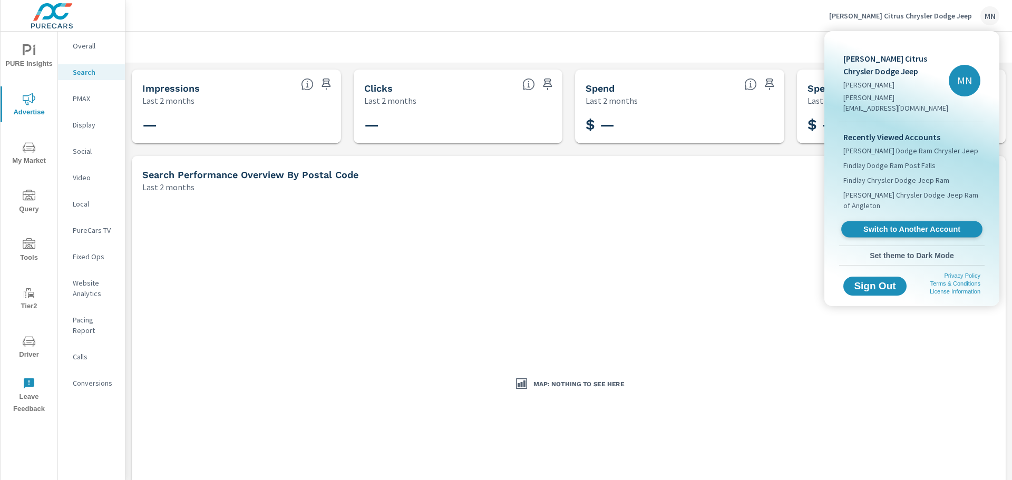
click at [883, 225] on span "Switch to Another Account" at bounding box center [911, 230] width 129 height 10
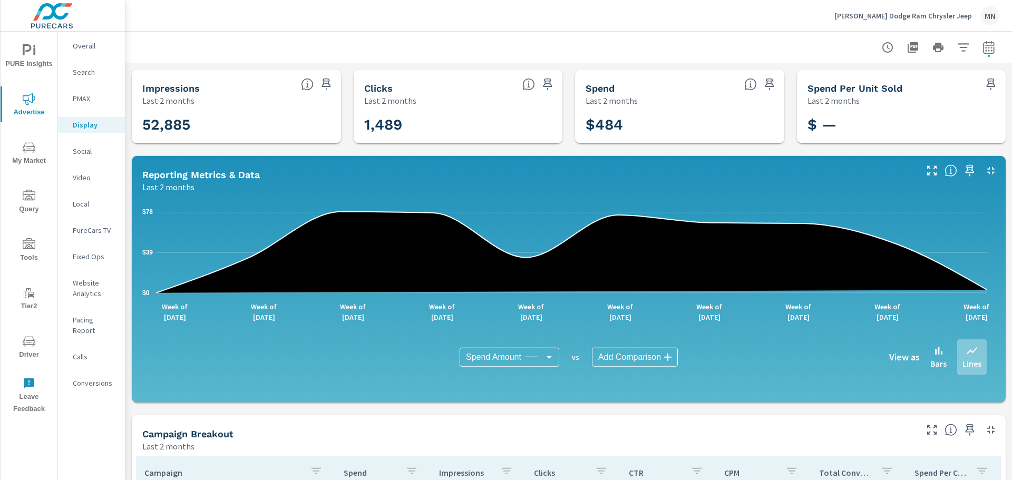
click at [77, 149] on p "Social" at bounding box center [95, 151] width 44 height 11
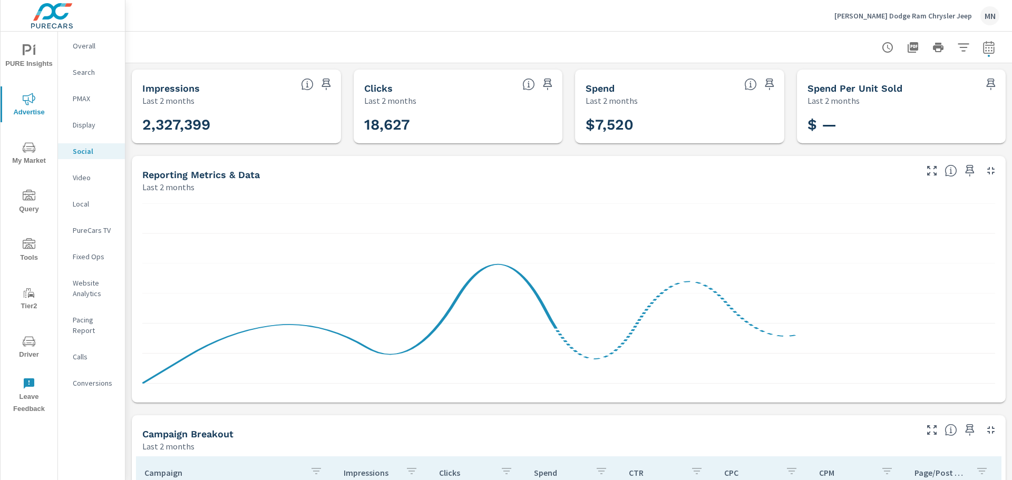
click at [985, 171] on icon "button" at bounding box center [991, 170] width 13 height 13
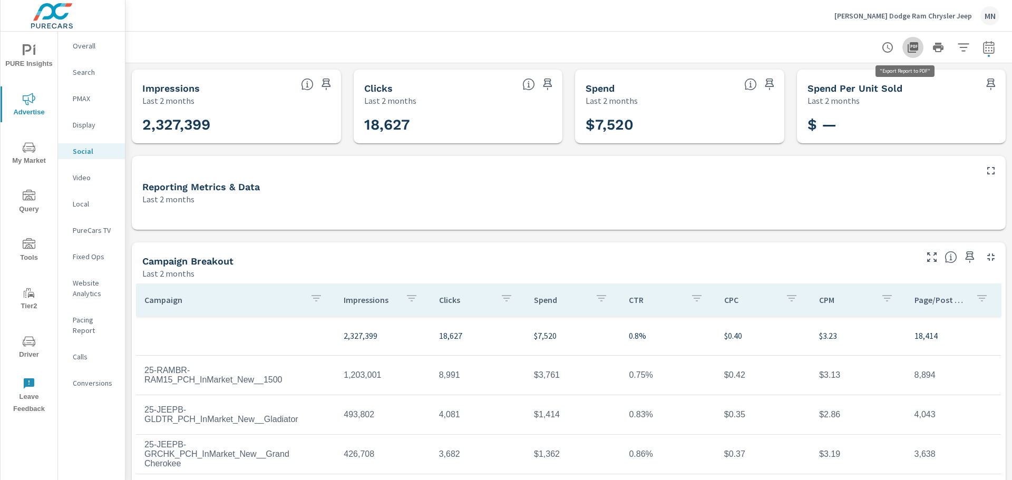
click at [908, 44] on icon "button" at bounding box center [913, 47] width 11 height 11
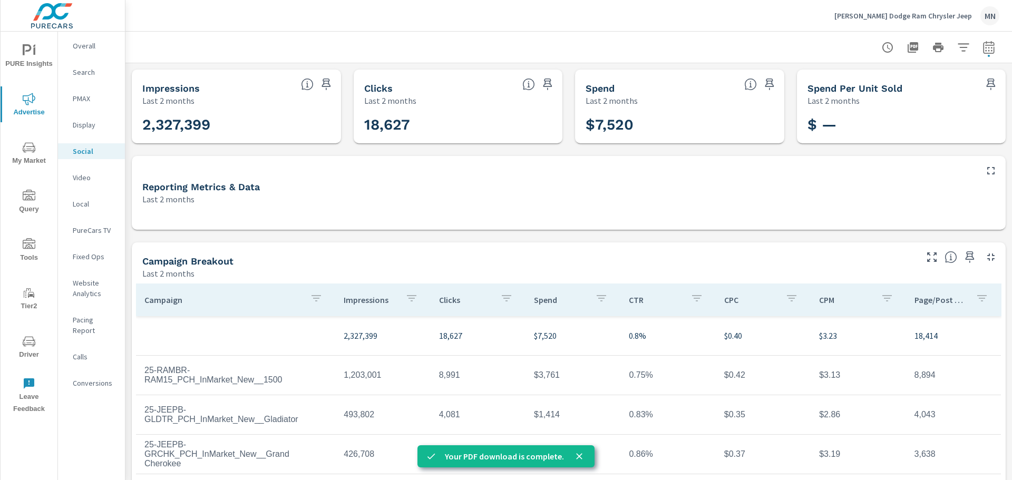
click at [80, 209] on div "Local" at bounding box center [91, 204] width 67 height 16
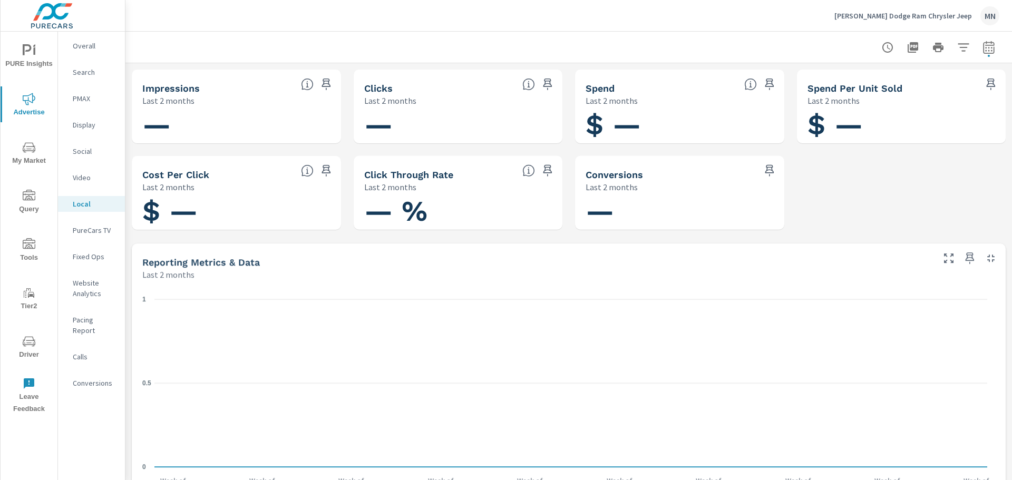
click at [87, 227] on p "PureCars TV" at bounding box center [95, 230] width 44 height 11
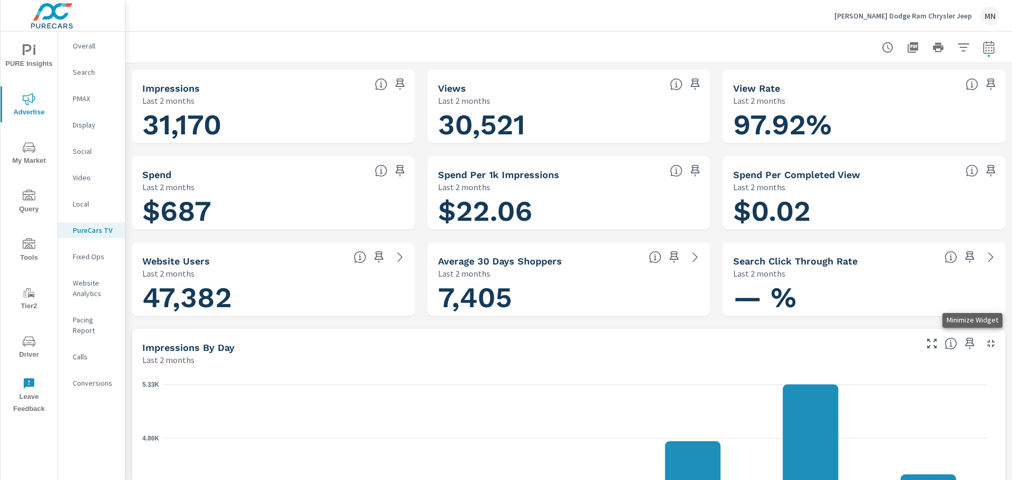
click at [988, 339] on icon "button" at bounding box center [991, 343] width 13 height 13
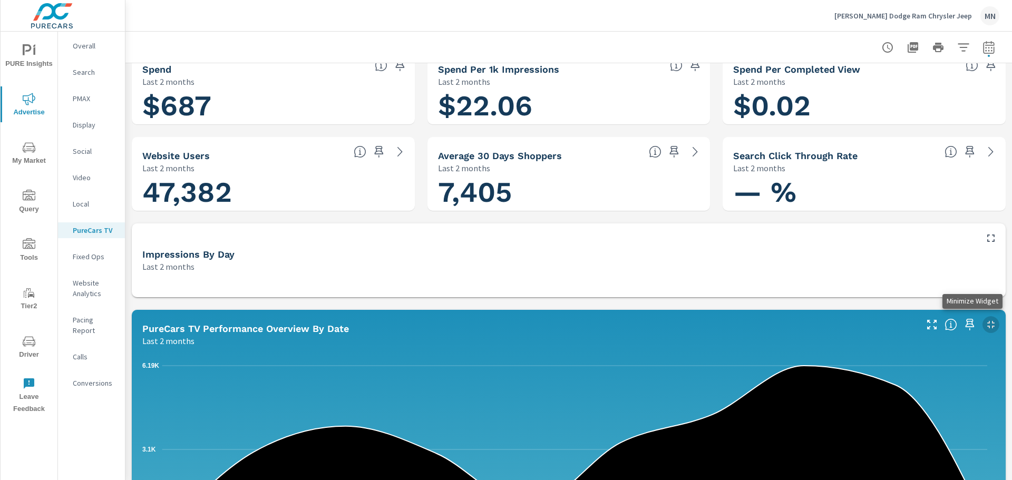
click at [982, 318] on button "button" at bounding box center [990, 324] width 17 height 17
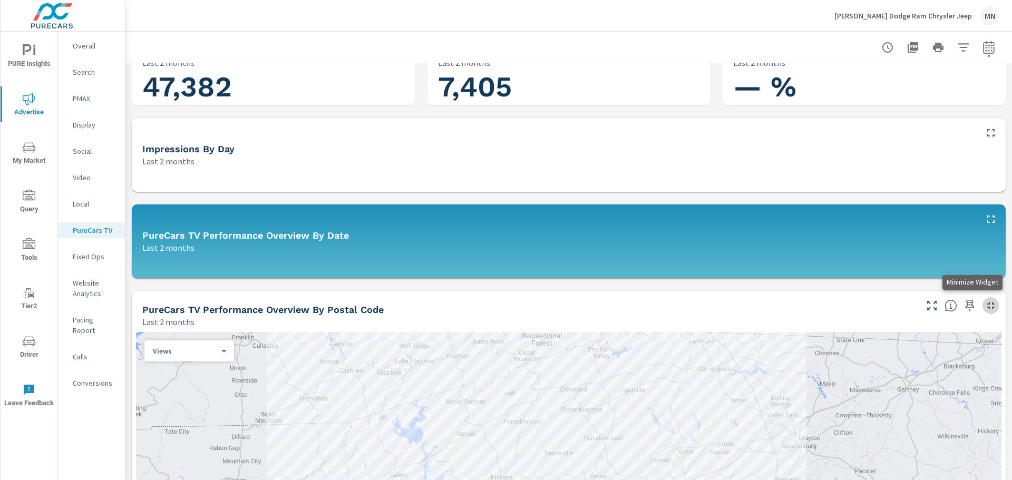
click at [985, 306] on icon "button" at bounding box center [991, 305] width 13 height 13
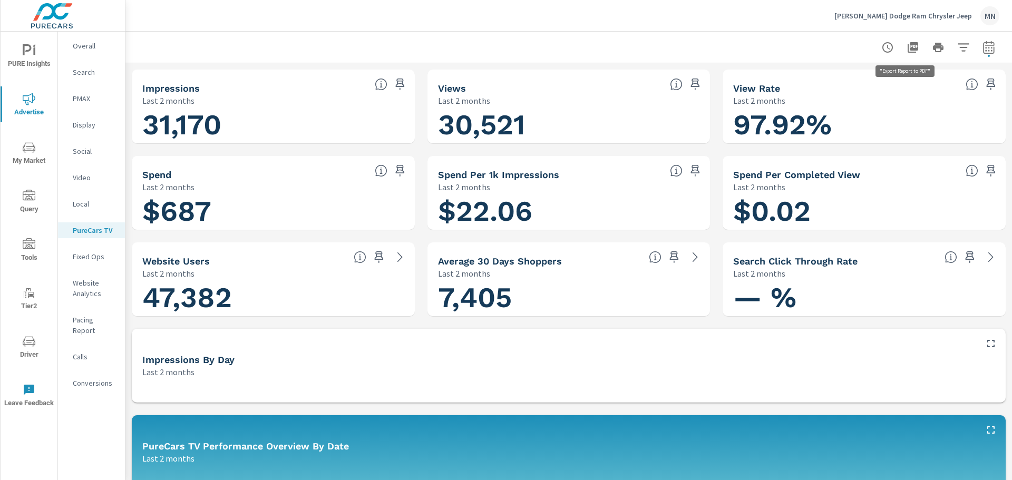
click at [908, 44] on icon "button" at bounding box center [913, 47] width 11 height 11
